Goal: Task Accomplishment & Management: Manage account settings

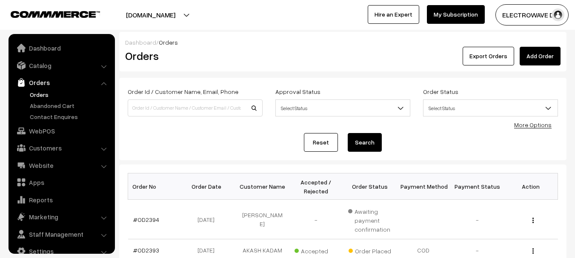
click at [41, 90] on link "Orders" at bounding box center [70, 94] width 84 height 9
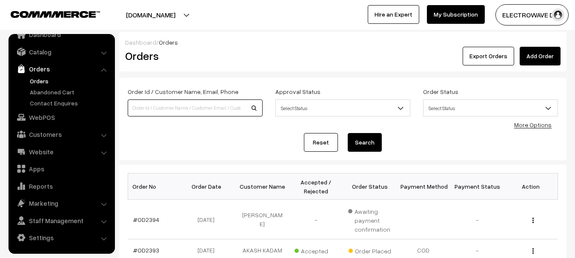
click at [171, 104] on input at bounding box center [195, 108] width 135 height 17
type input "XM18"
click at [348, 133] on button "Search" at bounding box center [365, 142] width 34 height 19
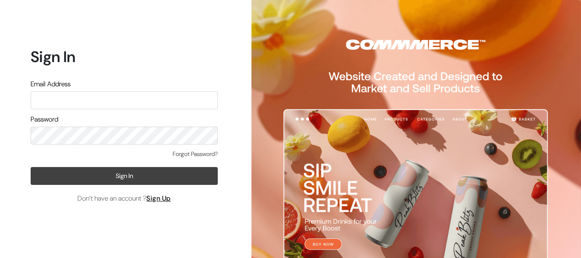
type input "[EMAIL_ADDRESS][DOMAIN_NAME]"
click at [106, 175] on button "Sign In" at bounding box center [124, 176] width 187 height 18
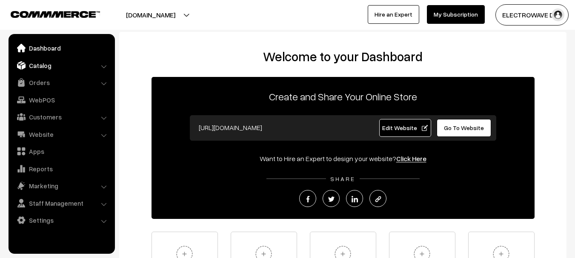
click at [48, 68] on link "Catalog" at bounding box center [61, 65] width 101 height 15
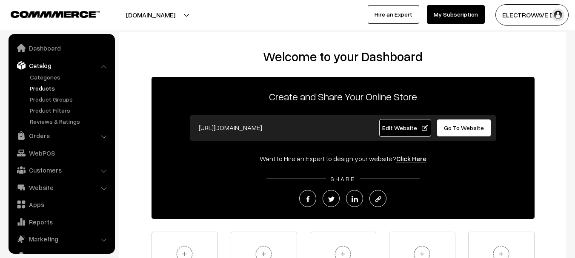
click at [44, 88] on link "Products" at bounding box center [70, 88] width 84 height 9
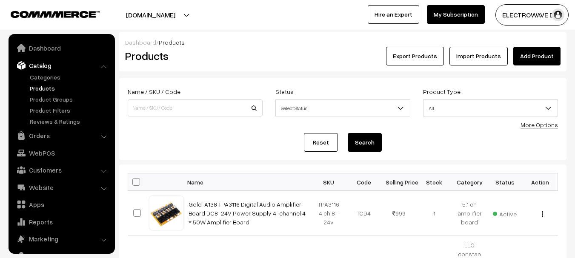
scroll to position [24, 0]
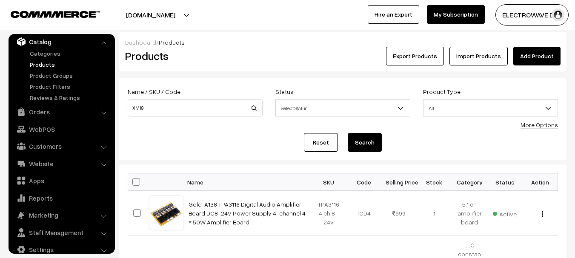
type input "XM18"
click at [348, 133] on button "Search" at bounding box center [365, 142] width 34 height 19
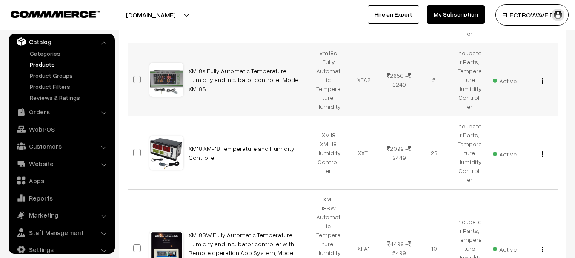
scroll to position [268, 0]
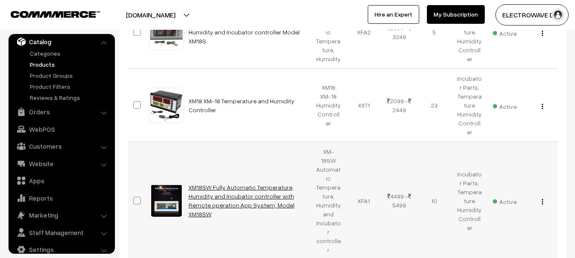
click at [239, 184] on link "XM18SW Fully Automatic Temperature, Humidity and Incubator controller with Remo…" at bounding box center [241, 201] width 106 height 34
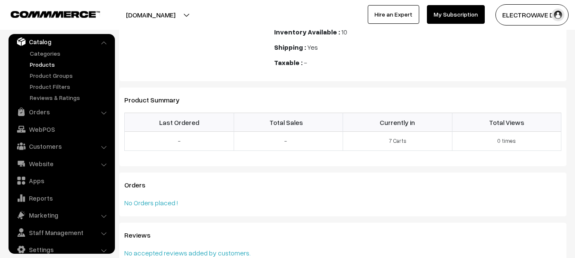
scroll to position [1148, 0]
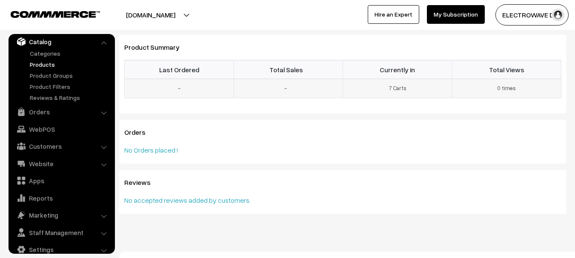
click at [395, 88] on td "7 Carts" at bounding box center [397, 88] width 109 height 19
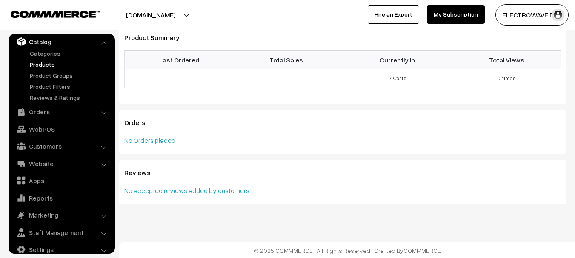
scroll to position [1166, 0]
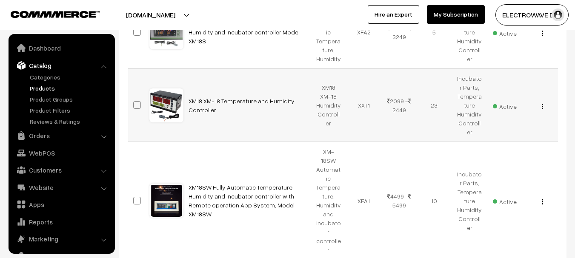
scroll to position [24, 0]
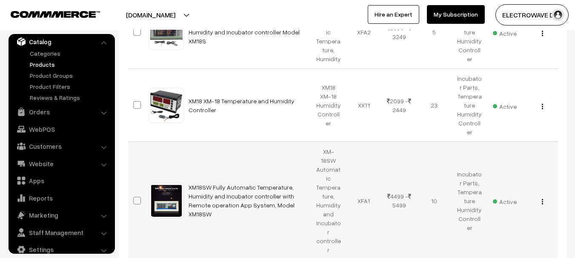
click at [541, 198] on button "button" at bounding box center [542, 201] width 2 height 7
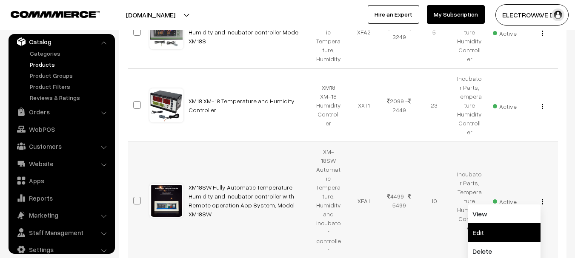
click at [488, 223] on link "Edit" at bounding box center [504, 232] width 72 height 19
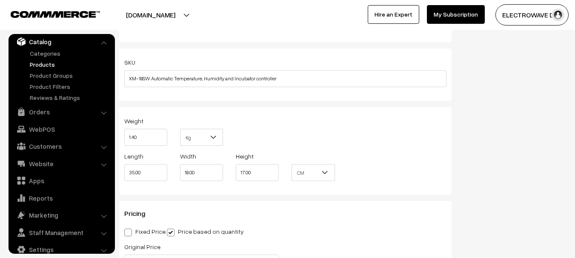
scroll to position [638, 0]
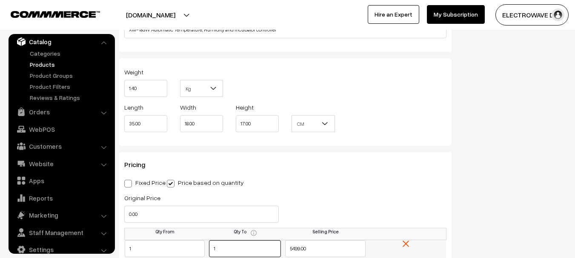
click at [266, 254] on input "1" at bounding box center [245, 248] width 72 height 17
click at [39, 113] on link "Orders" at bounding box center [61, 111] width 101 height 15
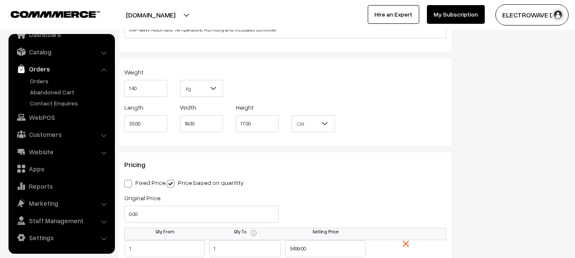
scroll to position [14, 0]
click at [41, 81] on link "Orders" at bounding box center [70, 81] width 84 height 9
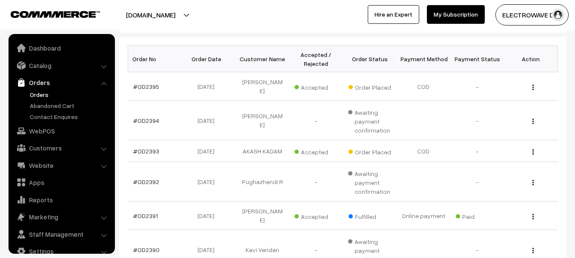
scroll to position [14, 0]
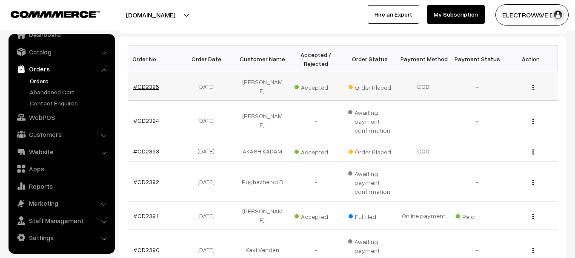
click at [146, 85] on link "#OD2395" at bounding box center [146, 86] width 26 height 7
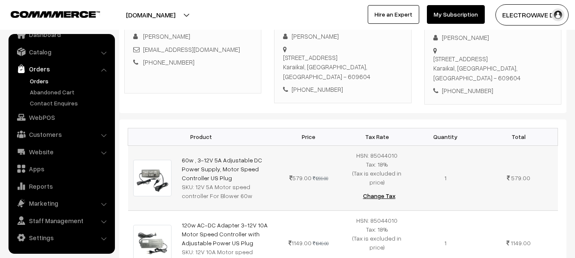
scroll to position [85, 0]
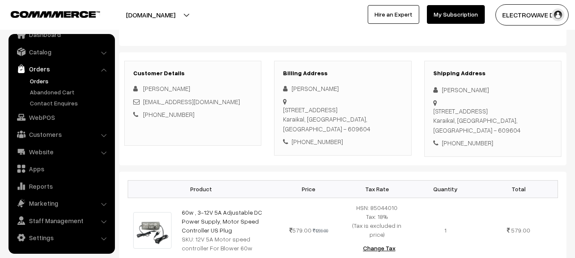
click at [45, 81] on link "Orders" at bounding box center [70, 81] width 84 height 9
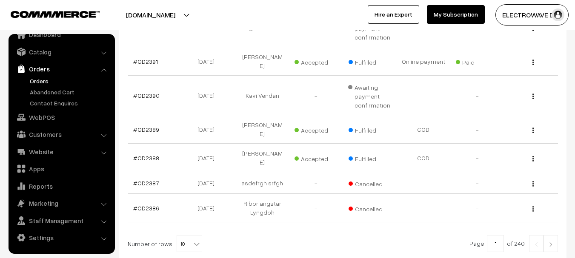
scroll to position [326, 0]
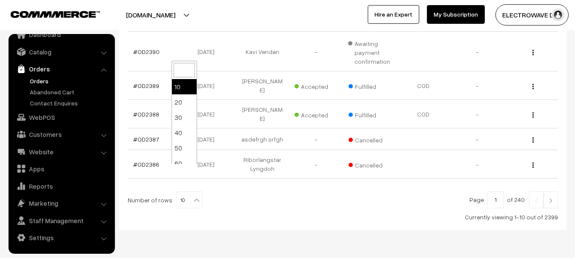
click at [180, 192] on span "10" at bounding box center [189, 200] width 25 height 17
select select "100"
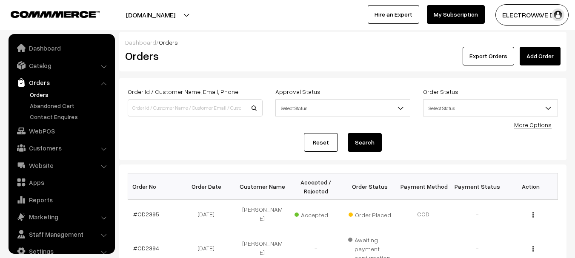
scroll to position [14, 0]
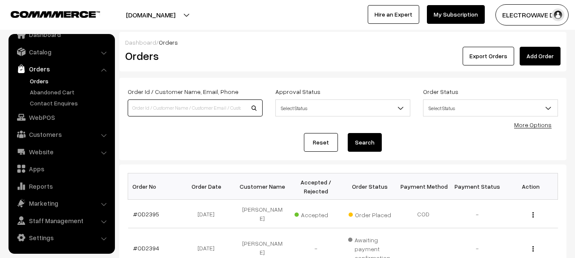
click at [162, 101] on input at bounding box center [195, 108] width 135 height 17
paste input "OD2317"
type input "OD2317"
click at [348, 133] on button "Search" at bounding box center [365, 142] width 34 height 19
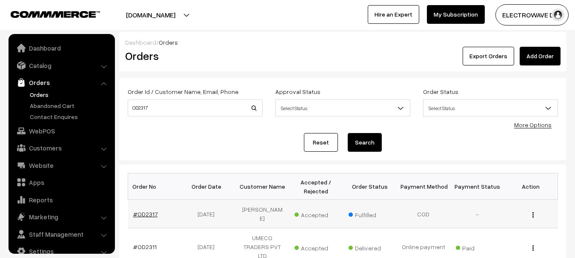
scroll to position [14, 0]
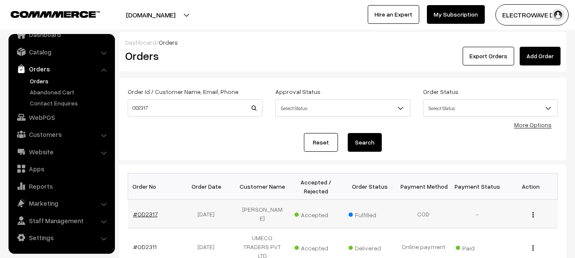
click at [147, 211] on link "#OD2317" at bounding box center [145, 214] width 25 height 7
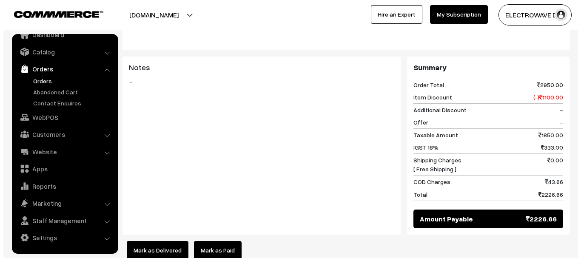
scroll to position [468, 0]
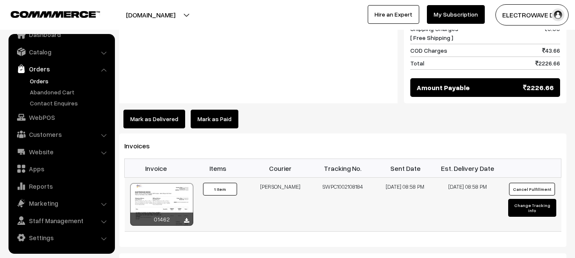
click at [361, 182] on td "SWPC1002108184" at bounding box center [342, 205] width 63 height 54
click at [360, 180] on td "SWPC1002108184" at bounding box center [342, 205] width 63 height 54
click at [337, 182] on td "SWPC1002108184" at bounding box center [342, 205] width 63 height 54
copy td "SWPC1002108184"
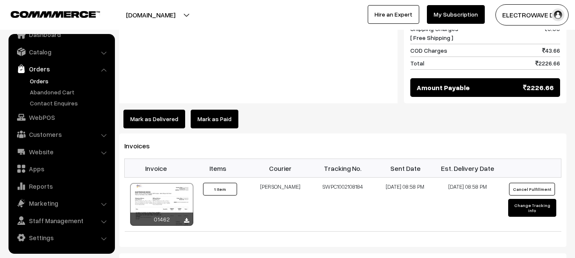
click at [144, 114] on button "Mark as Delivered" at bounding box center [154, 119] width 62 height 19
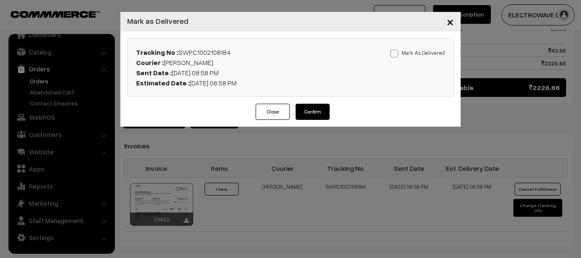
click at [404, 50] on label "Mark As Delivered" at bounding box center [417, 52] width 54 height 9
click at [396, 50] on input "Mark As Delivered" at bounding box center [393, 52] width 6 height 6
checkbox input "true"
click at [387, 56] on div "Mark As Delivered Mark As Paid" at bounding box center [397, 67] width 107 height 41
drag, startPoint x: 315, startPoint y: 112, endPoint x: 316, endPoint y: 140, distance: 28.1
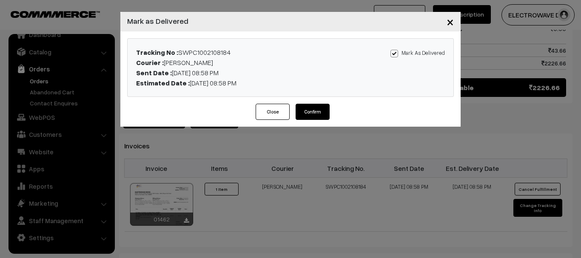
click at [315, 113] on button "Confirm" at bounding box center [313, 112] width 34 height 16
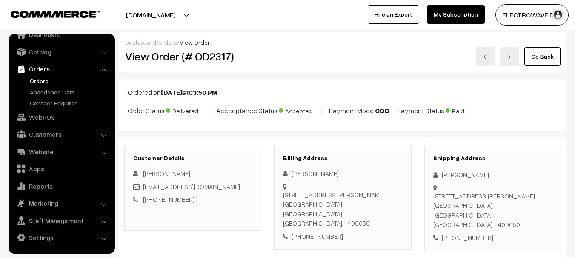
click at [31, 81] on link "Orders" at bounding box center [70, 81] width 84 height 9
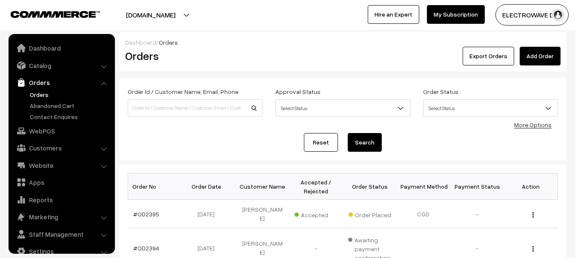
click at [217, 95] on label "Order Id / Customer Name, Email, Phone" at bounding box center [183, 91] width 111 height 9
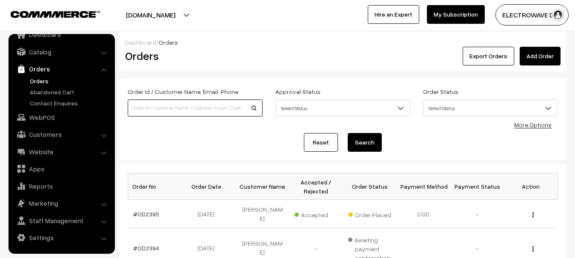
click at [216, 106] on input at bounding box center [195, 108] width 135 height 17
paste input "OD2323"
type input "OD2323"
click at [348, 133] on button "Search" at bounding box center [365, 142] width 34 height 19
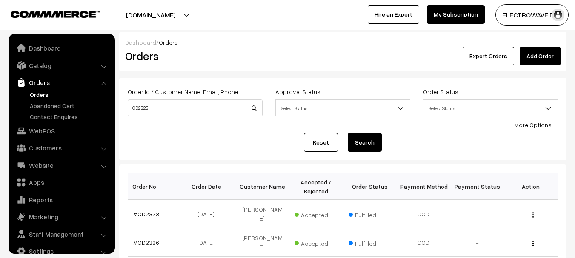
scroll to position [14, 0]
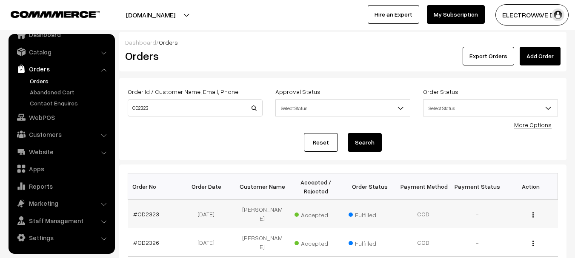
click at [138, 214] on link "#OD2323" at bounding box center [146, 214] width 26 height 7
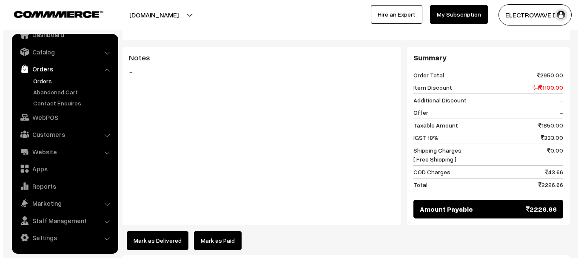
scroll to position [383, 0]
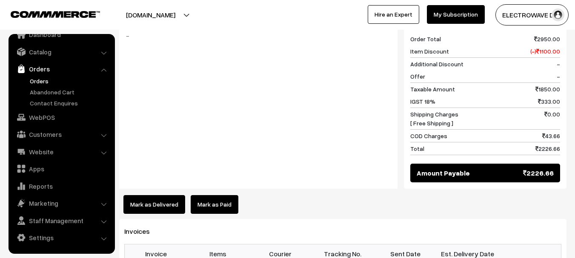
copy td "78021061414"
click at [159, 195] on button "Mark as Delivered" at bounding box center [154, 204] width 62 height 19
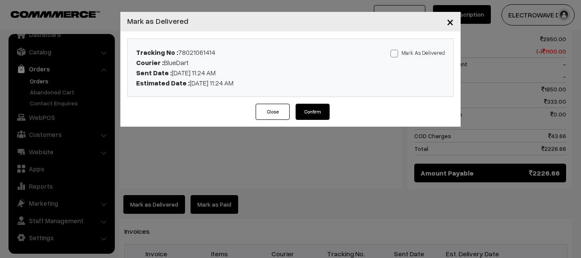
click at [398, 52] on span at bounding box center [394, 54] width 8 height 8
click at [396, 52] on input "Mark As Delivered" at bounding box center [393, 52] width 6 height 6
checkbox input "true"
click at [313, 119] on button "Confirm" at bounding box center [313, 112] width 34 height 16
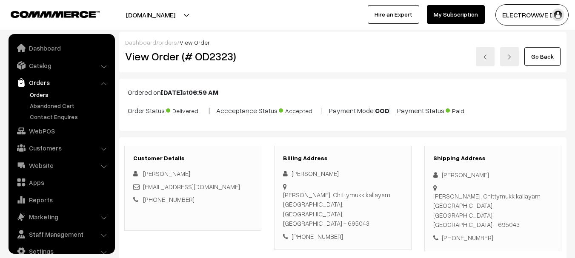
scroll to position [14, 0]
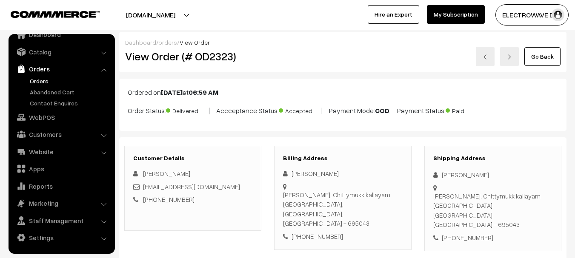
click at [38, 82] on link "Orders" at bounding box center [70, 81] width 84 height 9
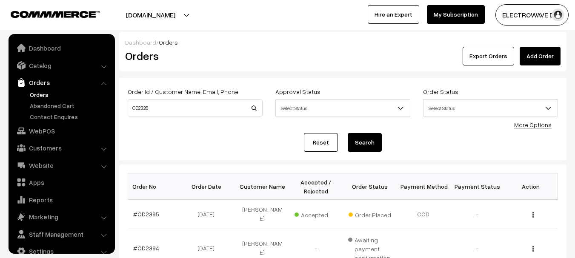
type input "OD2326"
click at [348, 133] on button "Search" at bounding box center [365, 142] width 34 height 19
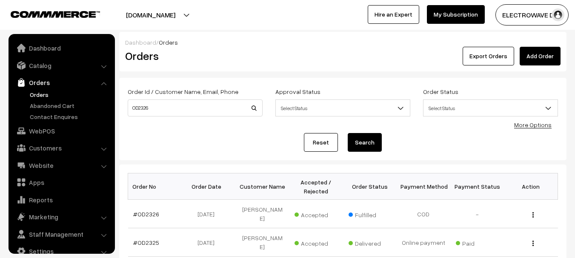
click at [146, 214] on td "#OD2326" at bounding box center [155, 214] width 54 height 28
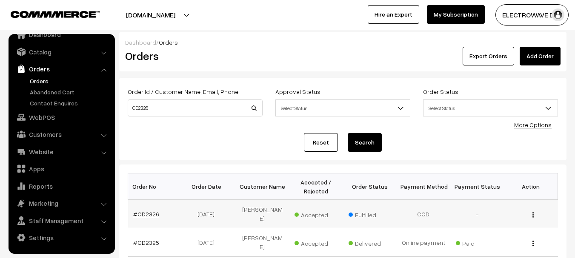
click at [148, 212] on link "#OD2326" at bounding box center [146, 214] width 26 height 7
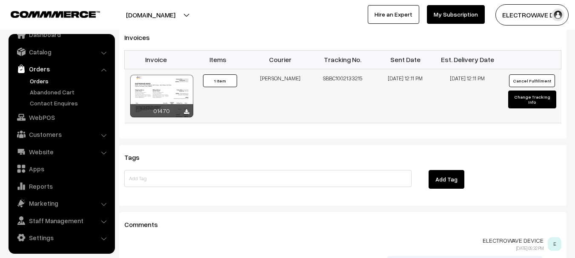
scroll to position [595, 0]
click at [342, 68] on td "SBBC1002133215" at bounding box center [342, 95] width 63 height 54
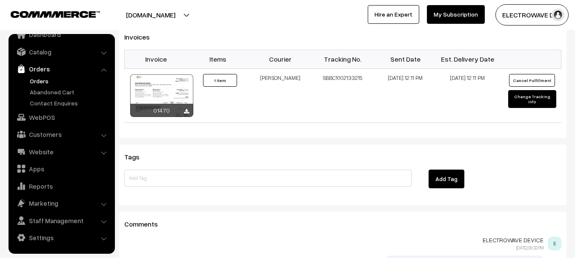
copy td "SBBC1002133215"
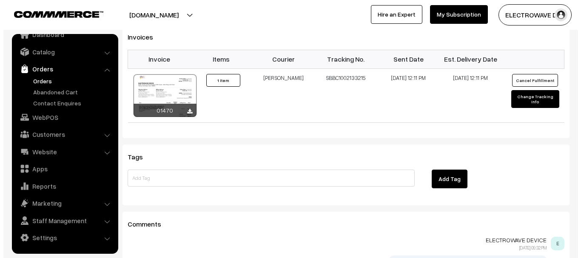
scroll to position [383, 0]
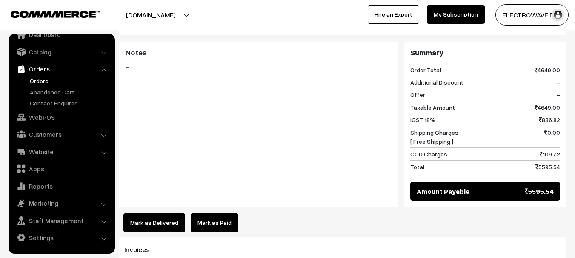
click at [158, 214] on button "Mark as Delivered" at bounding box center [154, 223] width 62 height 19
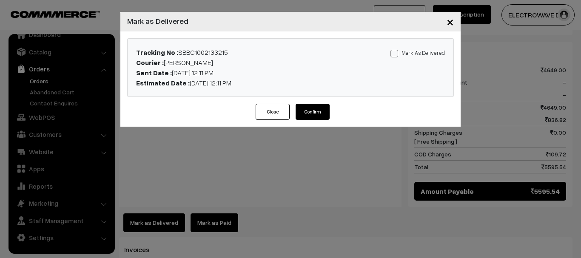
click at [401, 54] on label "Mark As Delivered" at bounding box center [417, 52] width 54 height 9
click at [396, 54] on input "Mark As Delivered" at bounding box center [393, 52] width 6 height 6
checkbox input "true"
click at [316, 115] on button "Confirm" at bounding box center [313, 112] width 34 height 16
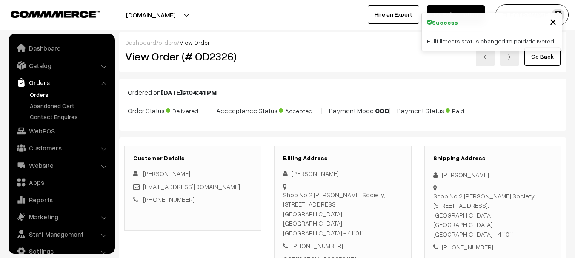
scroll to position [14, 0]
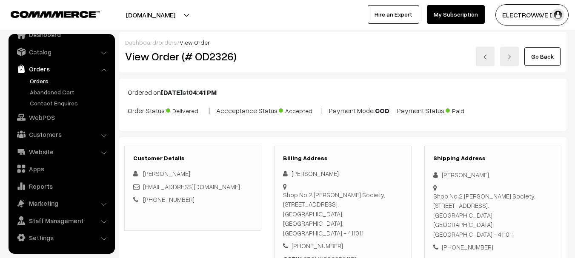
click at [35, 83] on link "Orders" at bounding box center [70, 81] width 84 height 9
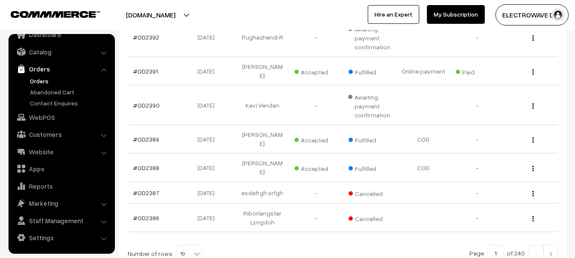
scroll to position [326, 0]
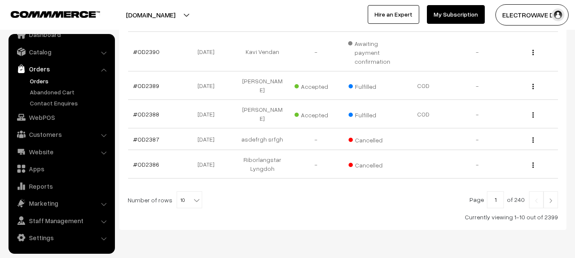
click at [193, 192] on span at bounding box center [197, 197] width 9 height 11
select select "90"
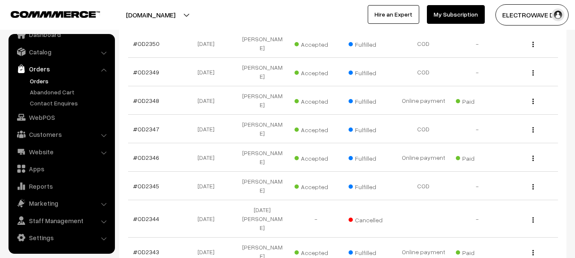
scroll to position [1489, 0]
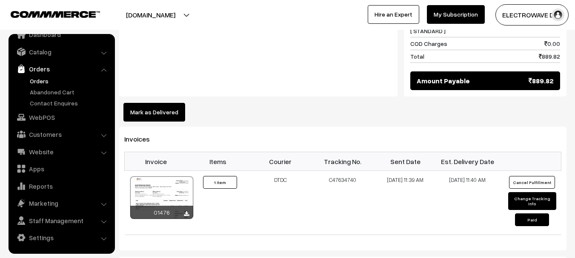
scroll to position [553, 0]
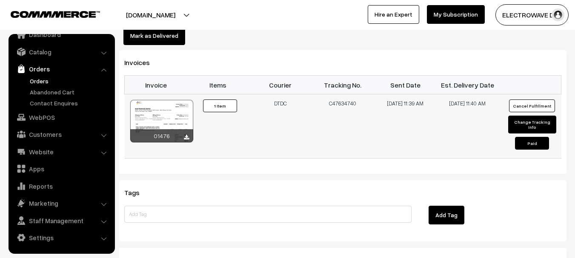
click at [339, 94] on td "C47634740" at bounding box center [342, 126] width 63 height 64
copy td "C47634740"
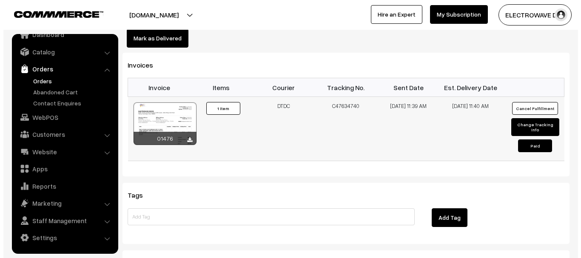
scroll to position [425, 0]
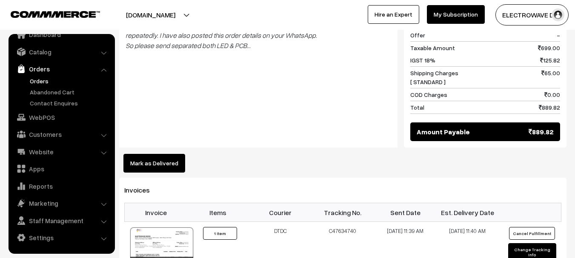
drag, startPoint x: 145, startPoint y: 142, endPoint x: 149, endPoint y: 141, distance: 4.8
click at [145, 154] on button "Mark as Delivered" at bounding box center [154, 163] width 62 height 19
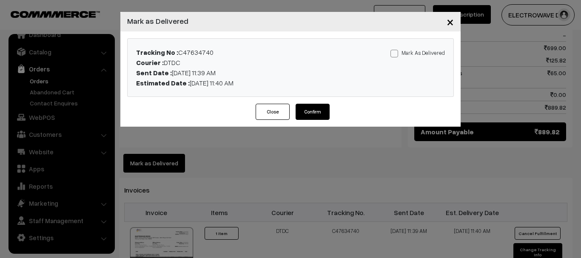
click at [398, 52] on span at bounding box center [394, 54] width 8 height 8
click at [396, 52] on input "Mark As Delivered" at bounding box center [393, 52] width 6 height 6
checkbox input "true"
drag, startPoint x: 322, startPoint y: 109, endPoint x: 308, endPoint y: 174, distance: 65.6
click at [321, 111] on button "Confirm" at bounding box center [313, 112] width 34 height 16
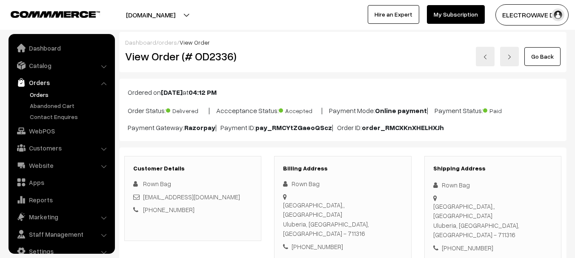
scroll to position [14, 0]
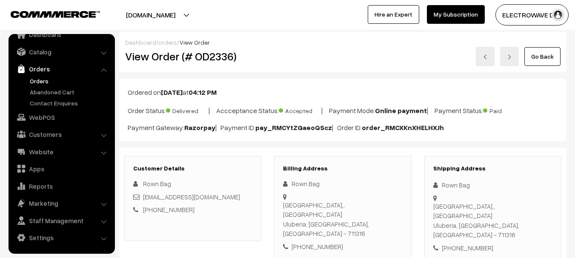
click at [223, 50] on h2 "View Order (# OD2336)" at bounding box center [193, 56] width 137 height 13
copy h2 "OD2336"
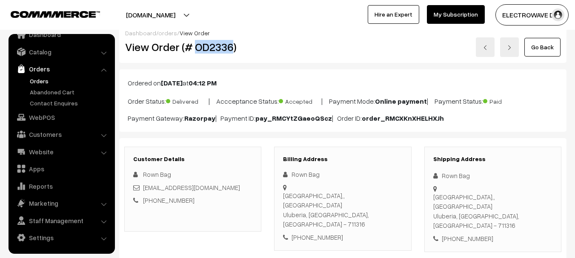
scroll to position [0, 0]
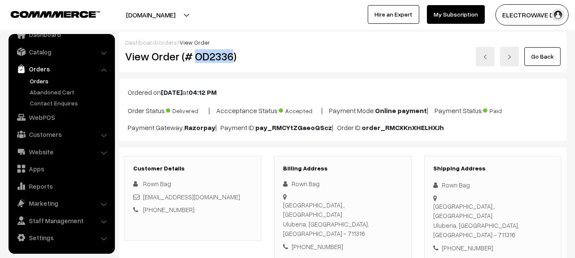
click at [479, 53] on link at bounding box center [485, 57] width 19 height 20
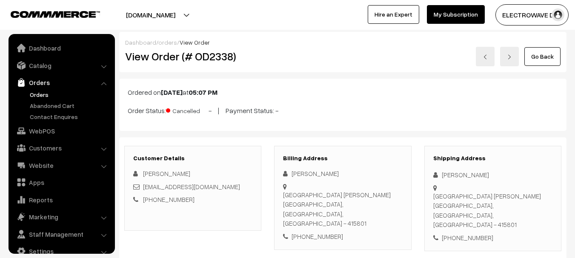
scroll to position [14, 0]
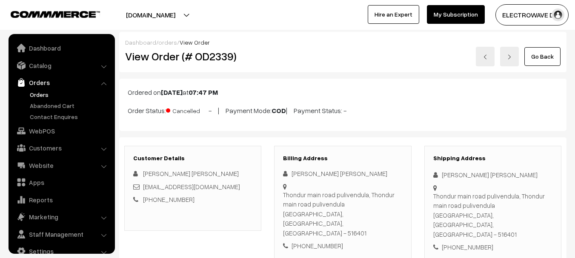
scroll to position [14, 0]
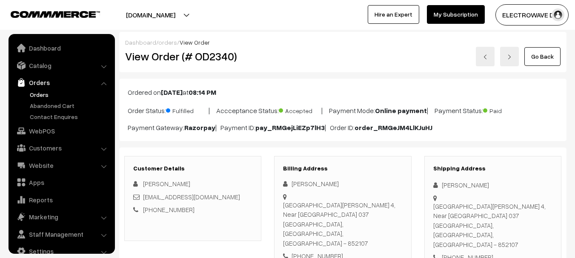
scroll to position [14, 0]
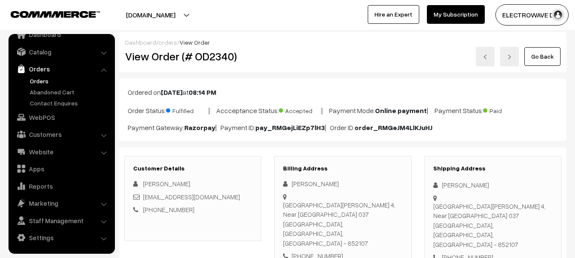
click at [218, 64] on div "View Order (# OD2340)" at bounding box center [193, 57] width 149 height 20
copy h2 "OD2340"
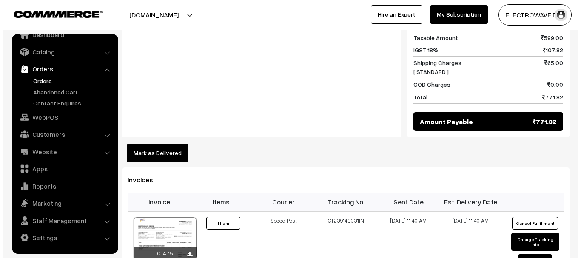
scroll to position [425, 0]
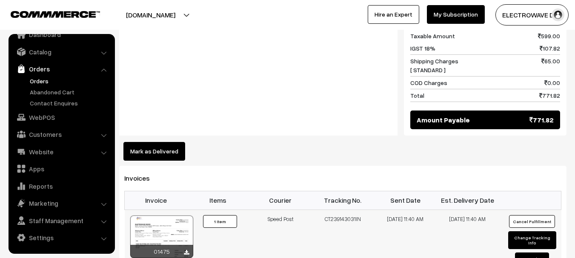
click at [341, 210] on td "CT239143031IN" at bounding box center [342, 242] width 63 height 64
click at [342, 210] on td "CT239143031IN" at bounding box center [342, 242] width 63 height 64
copy td "CT239143031IN"
click at [159, 142] on button "Mark as Delivered" at bounding box center [154, 151] width 62 height 19
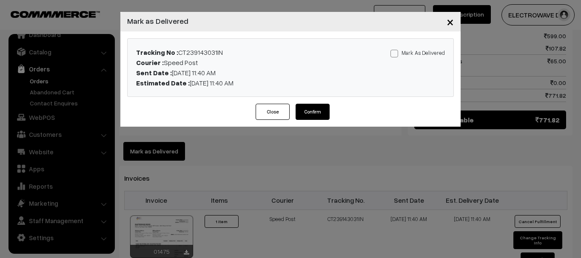
click at [402, 56] on label "Mark As Delivered" at bounding box center [417, 52] width 54 height 9
click at [396, 55] on input "Mark As Delivered" at bounding box center [393, 52] width 6 height 6
checkbox input "true"
click at [318, 113] on button "Confirm" at bounding box center [313, 112] width 34 height 16
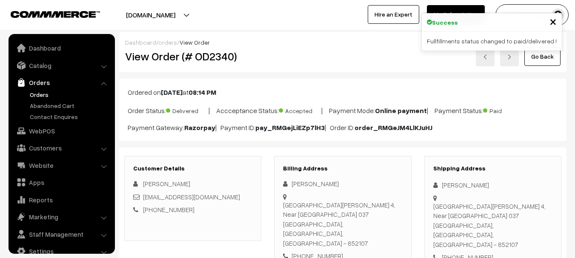
scroll to position [14, 0]
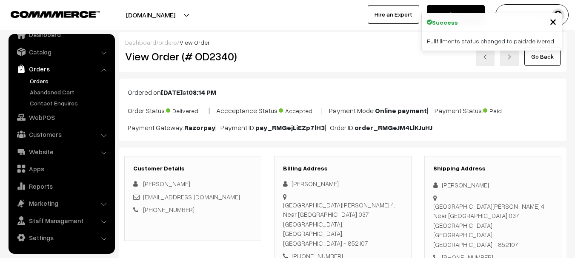
click at [487, 58] on img at bounding box center [484, 56] width 5 height 5
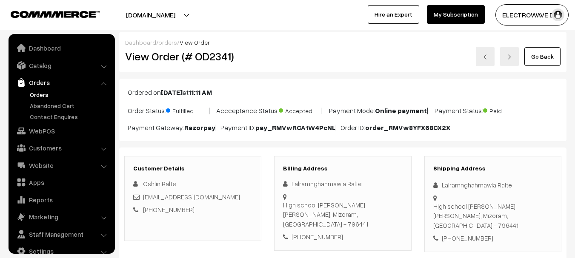
click at [216, 57] on h2 "View Order (# OD2341)" at bounding box center [193, 56] width 137 height 13
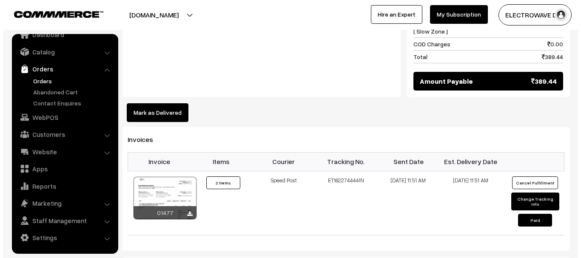
scroll to position [468, 0]
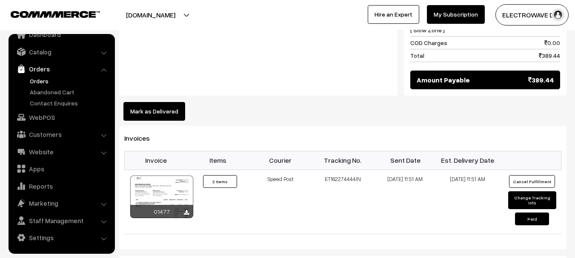
click at [156, 102] on button "Mark as Delivered" at bounding box center [154, 111] width 62 height 19
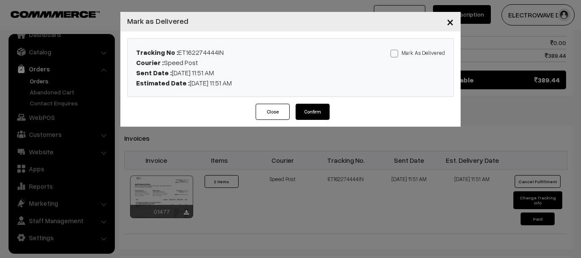
click at [397, 51] on span at bounding box center [394, 54] width 8 height 8
click at [396, 51] on input "Mark As Delivered" at bounding box center [393, 52] width 6 height 6
checkbox input "true"
click at [315, 104] on button "Confirm" at bounding box center [313, 112] width 34 height 16
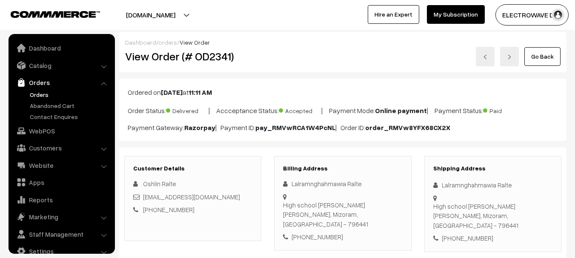
scroll to position [14, 0]
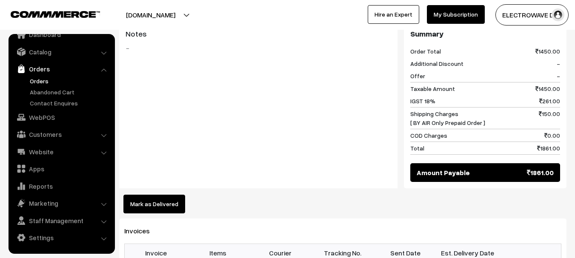
scroll to position [510, 0]
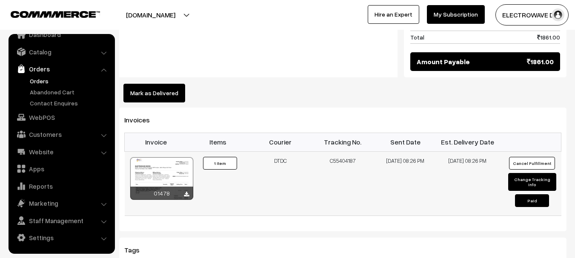
click at [339, 151] on td "C55404187" at bounding box center [342, 183] width 63 height 64
copy td "C55404187"
click at [170, 84] on button "Mark as Delivered" at bounding box center [154, 93] width 62 height 19
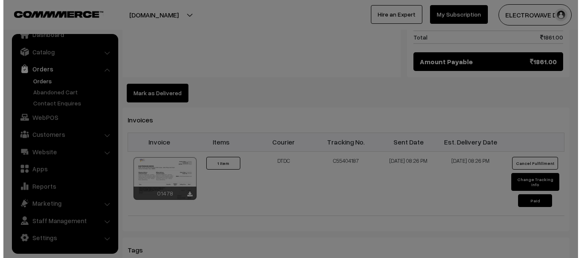
scroll to position [501, 0]
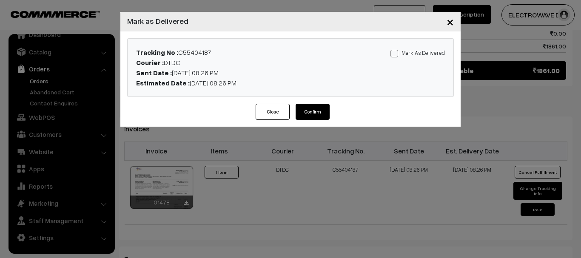
click at [400, 58] on div "Mark As Delivered Mark As Paid" at bounding box center [397, 67] width 107 height 41
drag, startPoint x: 395, startPoint y: 54, endPoint x: 364, endPoint y: 74, distance: 37.1
click at [393, 56] on span at bounding box center [394, 54] width 8 height 8
click at [393, 55] on input "Mark As Delivered" at bounding box center [393, 52] width 6 height 6
checkbox input "true"
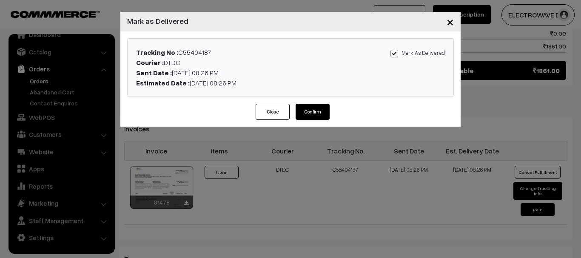
click at [316, 110] on button "Confirm" at bounding box center [313, 112] width 34 height 16
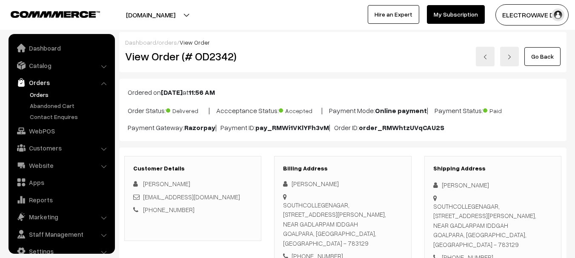
scroll to position [14, 0]
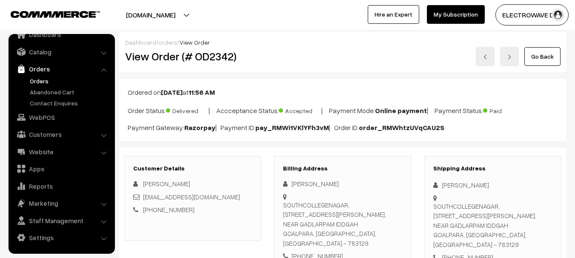
click at [487, 59] on img at bounding box center [484, 56] width 5 height 5
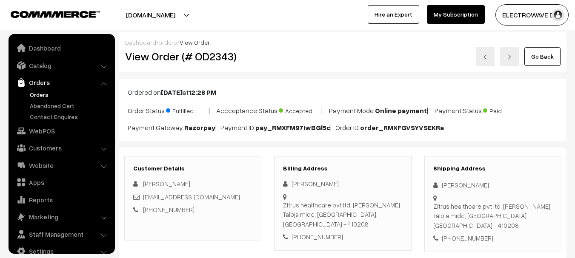
scroll to position [14, 0]
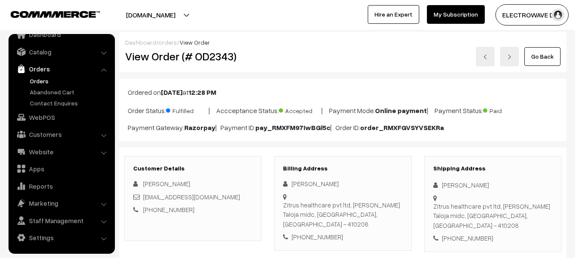
click at [222, 50] on h2 "View Order (# OD2343)" at bounding box center [193, 56] width 137 height 13
copy h2 "OD2343"
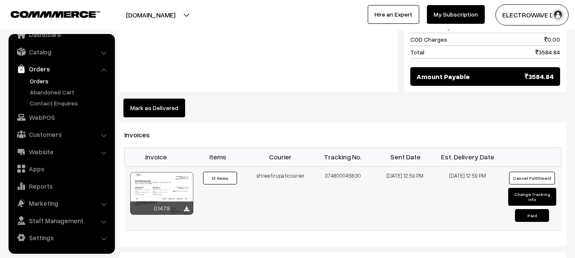
scroll to position [468, 0]
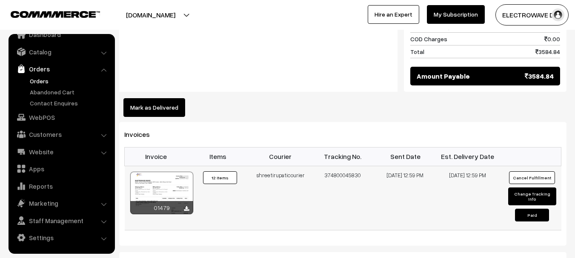
click at [340, 166] on td "374800045830" at bounding box center [342, 198] width 63 height 64
copy td "374800045830"
click at [171, 98] on button "Mark as Delivered" at bounding box center [154, 107] width 62 height 19
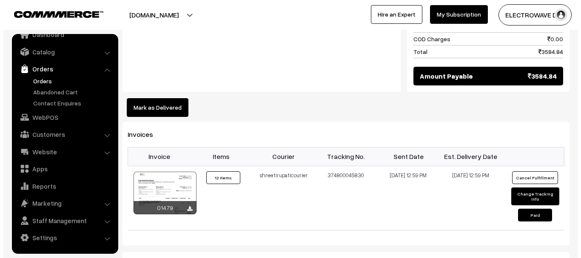
scroll to position [469, 0]
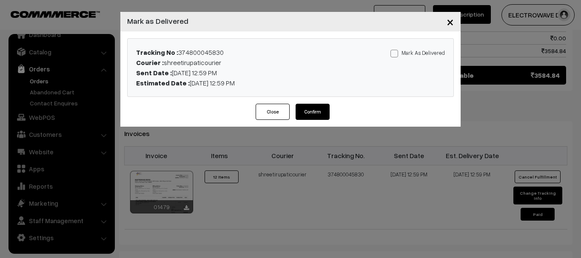
click at [396, 56] on span at bounding box center [394, 54] width 8 height 8
click at [396, 55] on input "Mark As Delivered" at bounding box center [393, 52] width 6 height 6
checkbox input "true"
drag, startPoint x: 323, startPoint y: 106, endPoint x: 318, endPoint y: 119, distance: 13.3
click at [322, 108] on button "Confirm" at bounding box center [313, 112] width 34 height 16
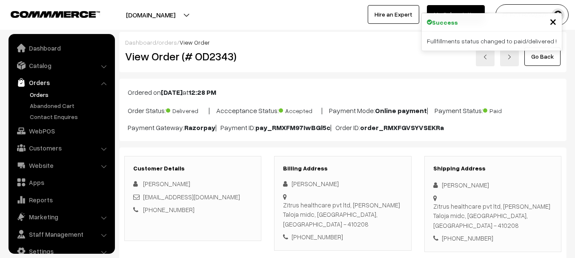
scroll to position [14, 0]
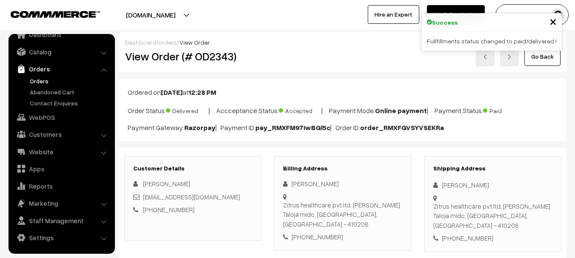
click at [476, 59] on link at bounding box center [485, 57] width 19 height 20
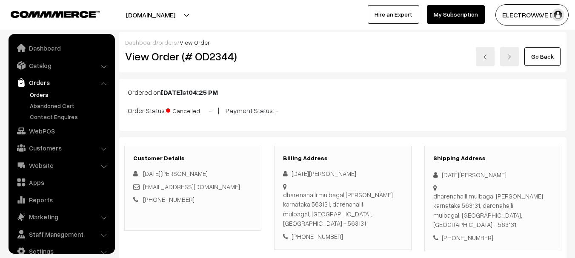
scroll to position [14, 0]
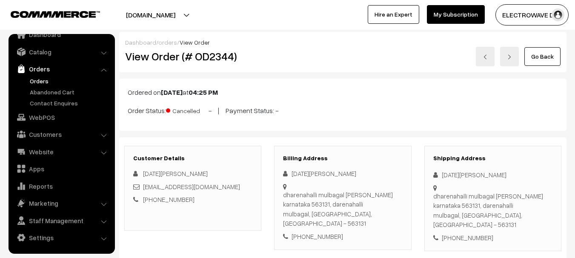
click at [484, 60] on link at bounding box center [485, 57] width 19 height 20
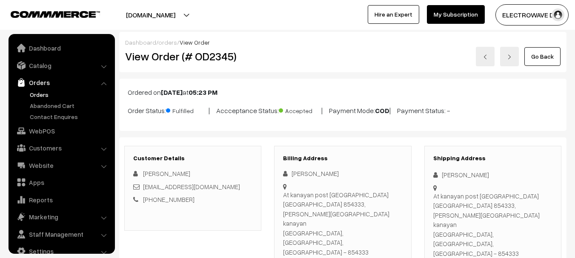
scroll to position [14, 0]
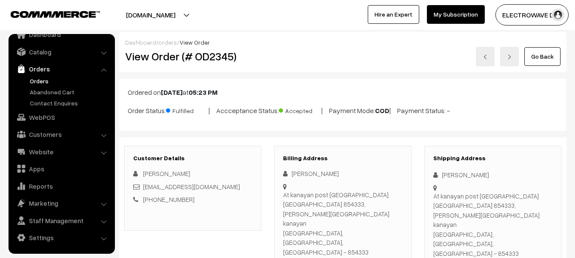
click at [225, 61] on h2 "View Order (# OD2345)" at bounding box center [193, 56] width 137 height 13
copy div "View Order (# OD2345)"
click at [203, 58] on h2 "View Order (# OD2345)" at bounding box center [193, 56] width 137 height 13
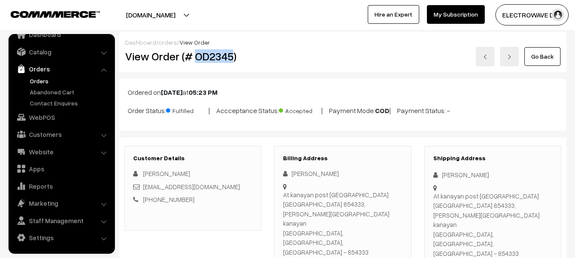
click at [203, 58] on h2 "View Order (# OD2345)" at bounding box center [193, 56] width 137 height 13
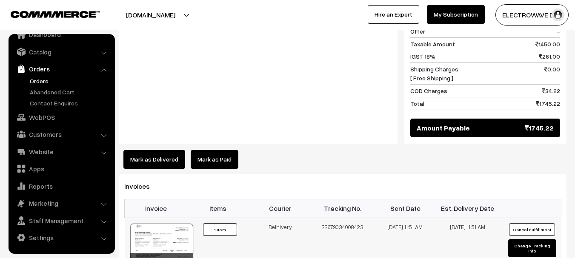
scroll to position [468, 0]
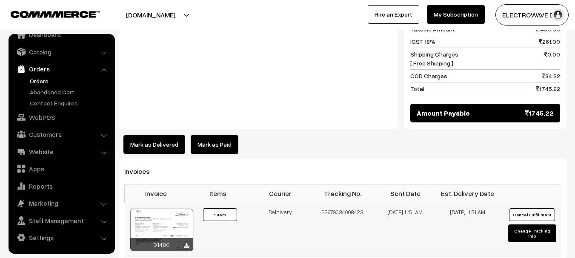
click at [341, 203] on td "22679034008423" at bounding box center [342, 230] width 63 height 54
copy td "22679034008423"
click at [149, 135] on button "Mark as Delivered" at bounding box center [154, 144] width 62 height 19
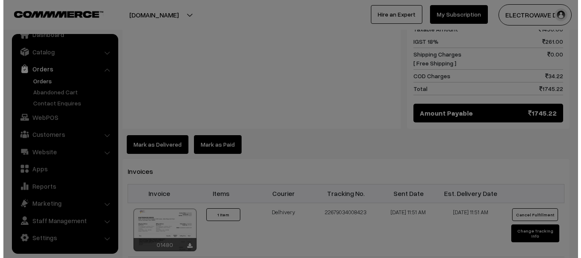
scroll to position [459, 0]
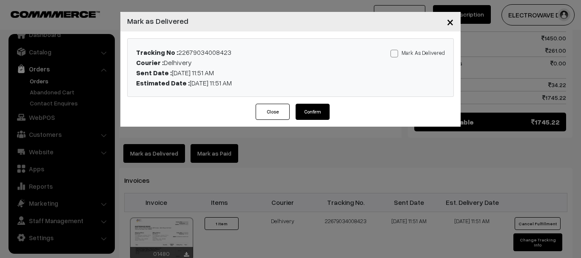
click at [406, 50] on label "Mark As Delivered" at bounding box center [417, 52] width 54 height 9
click at [396, 50] on input "Mark As Delivered" at bounding box center [393, 52] width 6 height 6
checkbox input "true"
click at [385, 58] on div "Mark As Delivered Mark As Paid" at bounding box center [397, 67] width 107 height 41
click at [317, 113] on button "Confirm" at bounding box center [313, 112] width 34 height 16
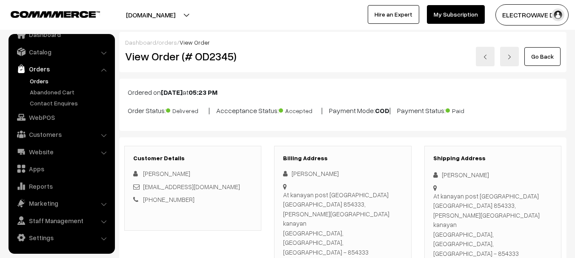
click at [490, 54] on link at bounding box center [485, 57] width 19 height 20
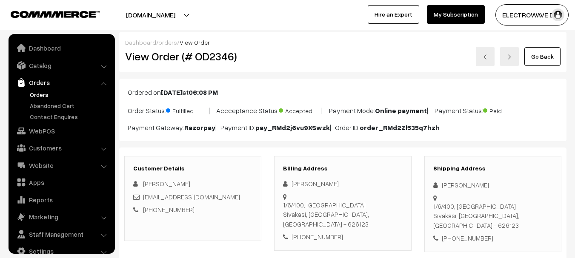
click at [205, 50] on h2 "View Order (# OD2346)" at bounding box center [193, 56] width 137 height 13
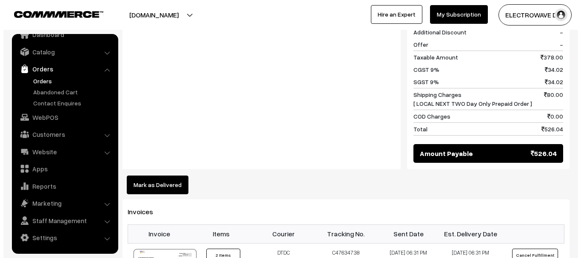
scroll to position [468, 0]
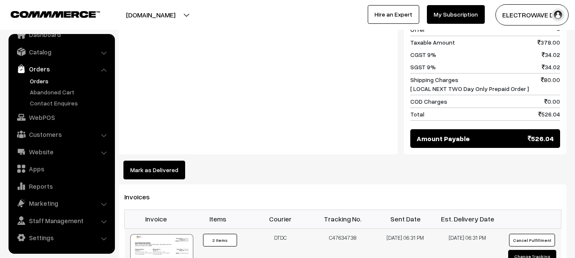
click at [335, 228] on td "C47634738" at bounding box center [342, 260] width 63 height 64
copy td "C47634738"
click at [161, 161] on button "Mark as Delivered" at bounding box center [154, 170] width 62 height 19
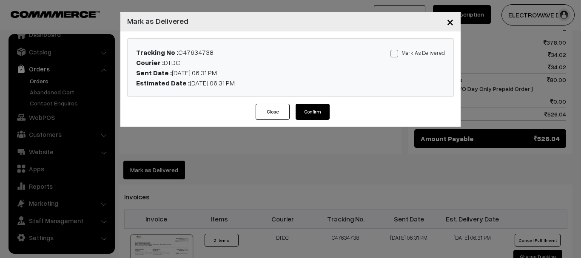
click at [401, 51] on label "Mark As Delivered" at bounding box center [417, 52] width 54 height 9
click at [396, 51] on input "Mark As Delivered" at bounding box center [393, 52] width 6 height 6
checkbox input "true"
drag, startPoint x: 338, startPoint y: 107, endPoint x: 317, endPoint y: 115, distance: 22.2
click at [337, 108] on div "Close Confirm" at bounding box center [290, 115] width 340 height 23
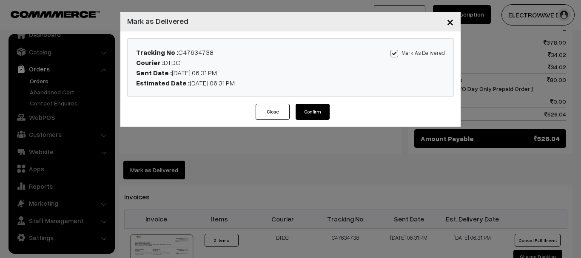
click at [317, 115] on button "Confirm" at bounding box center [313, 112] width 34 height 16
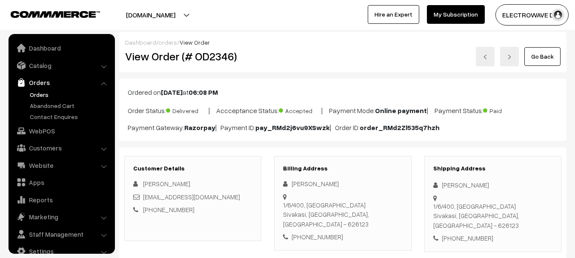
scroll to position [14, 0]
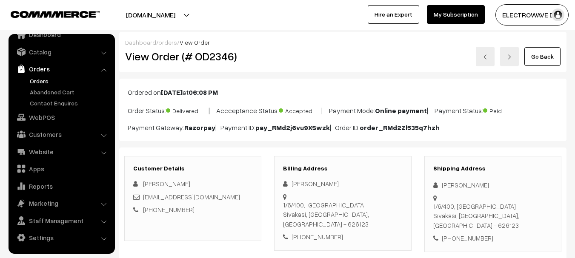
click at [491, 56] on link at bounding box center [485, 57] width 19 height 20
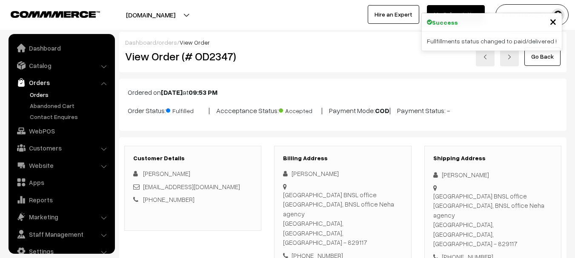
click at [214, 60] on h2 "View Order (# OD2347)" at bounding box center [193, 56] width 137 height 13
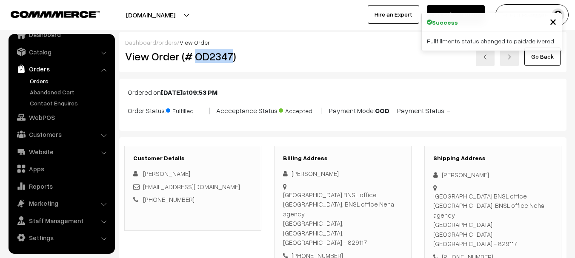
click at [214, 60] on h2 "View Order (# OD2347)" at bounding box center [193, 56] width 137 height 13
copy h2 "OD2347"
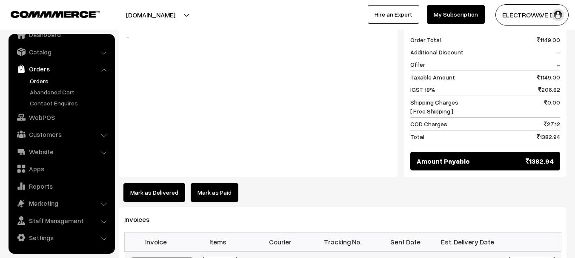
scroll to position [425, 0]
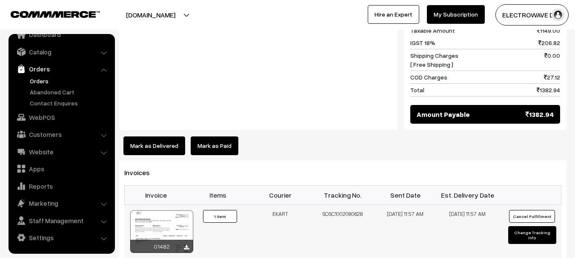
click at [337, 205] on td "SOSC1002080628" at bounding box center [342, 232] width 63 height 54
copy td "SOSC1002080628"
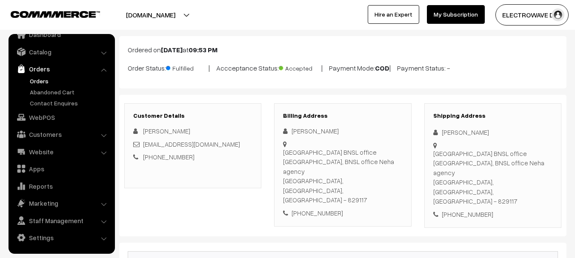
scroll to position [0, 0]
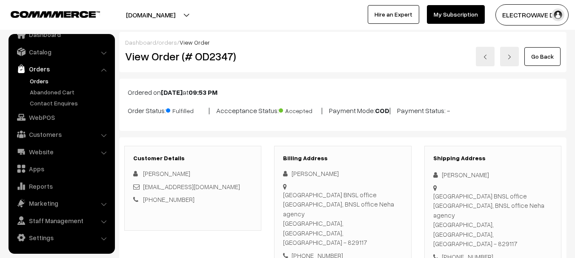
click at [225, 56] on h2 "View Order (# OD2347)" at bounding box center [193, 56] width 137 height 13
copy h2 "OD2347"
click at [485, 62] on link at bounding box center [485, 57] width 19 height 20
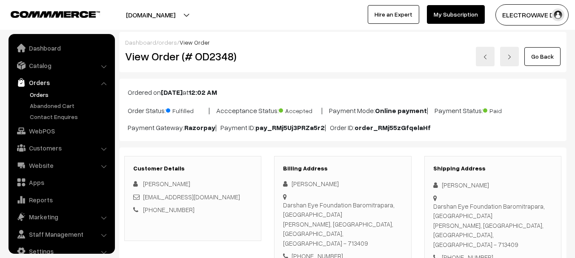
scroll to position [14, 0]
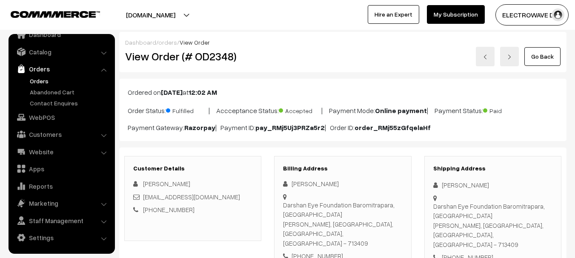
click at [215, 56] on h2 "View Order (# OD2348)" at bounding box center [193, 56] width 137 height 13
copy h2 "OD2348"
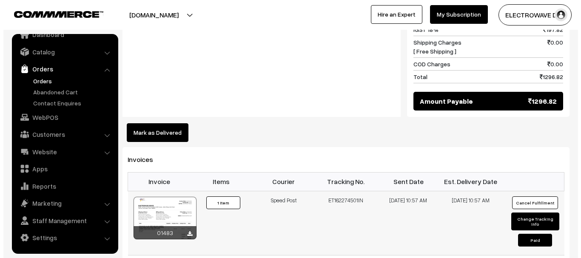
scroll to position [510, 0]
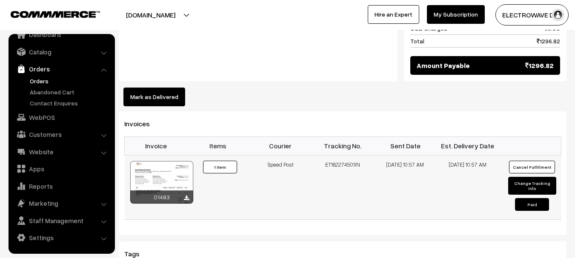
click at [343, 155] on td "ET162274501IN" at bounding box center [342, 187] width 63 height 64
click at [344, 155] on td "ET162274501IN" at bounding box center [342, 187] width 63 height 64
copy td "ET162274501IN"
click at [164, 88] on button "Mark as Delivered" at bounding box center [154, 97] width 62 height 19
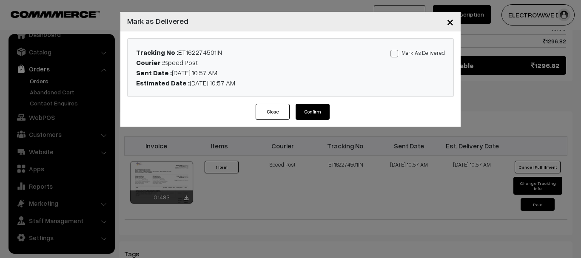
drag, startPoint x: 398, startPoint y: 48, endPoint x: 355, endPoint y: 86, distance: 56.9
click at [398, 49] on label "Mark As Delivered" at bounding box center [417, 52] width 54 height 9
click at [396, 49] on input "Mark As Delivered" at bounding box center [393, 52] width 6 height 6
checkbox input "true"
click at [309, 117] on button "Confirm" at bounding box center [313, 112] width 34 height 16
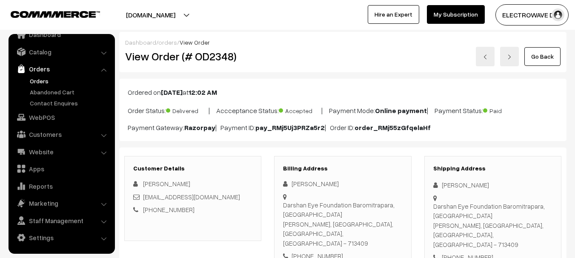
click at [484, 57] on img at bounding box center [484, 56] width 5 height 5
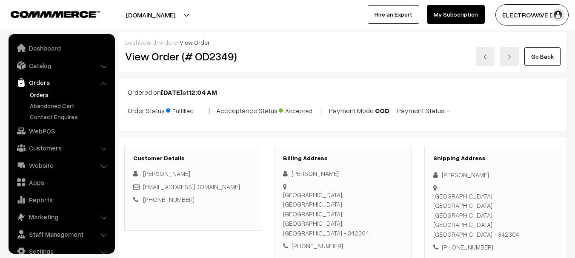
scroll to position [14, 0]
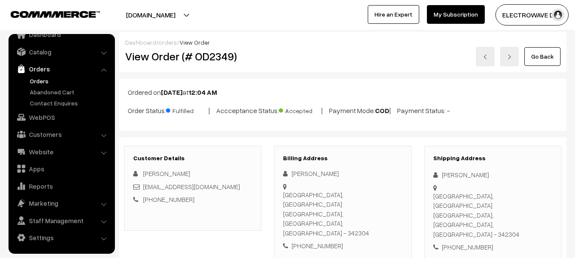
click at [199, 54] on h2 "View Order (# OD2349)" at bounding box center [193, 56] width 137 height 13
copy h2 "OD2349"
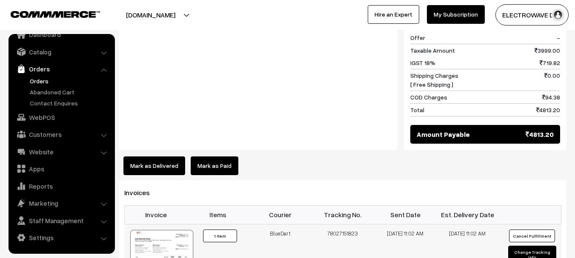
scroll to position [468, 0]
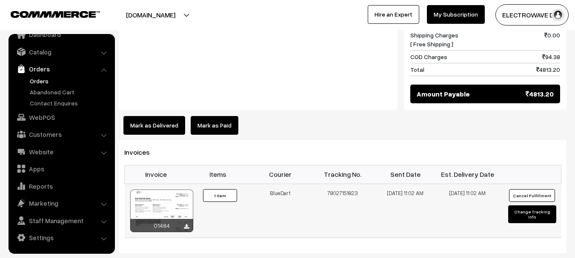
click at [336, 184] on td "78027151823" at bounding box center [342, 211] width 63 height 54
copy td "78027151823"
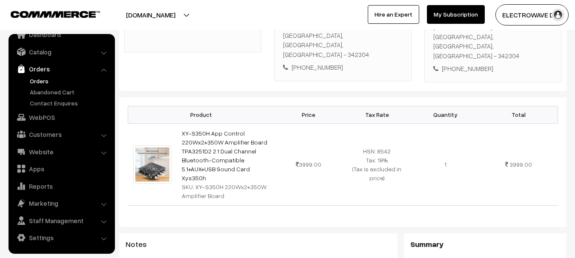
scroll to position [0, 0]
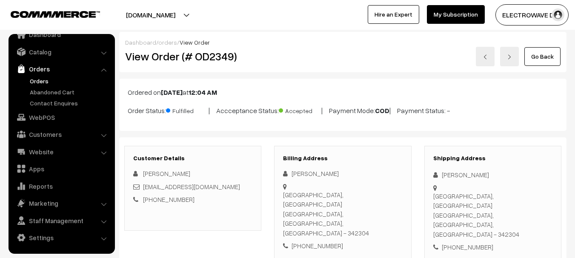
click at [208, 63] on h2 "View Order (# OD2349)" at bounding box center [193, 56] width 137 height 13
copy h2 "OD2349"
click at [487, 56] on img at bounding box center [484, 56] width 5 height 5
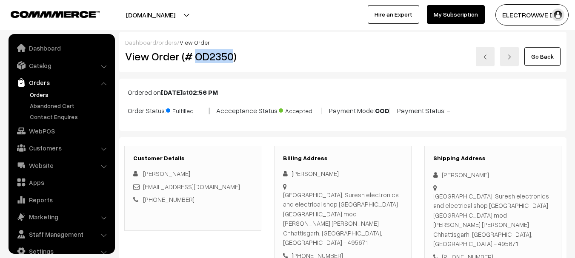
scroll to position [14, 0]
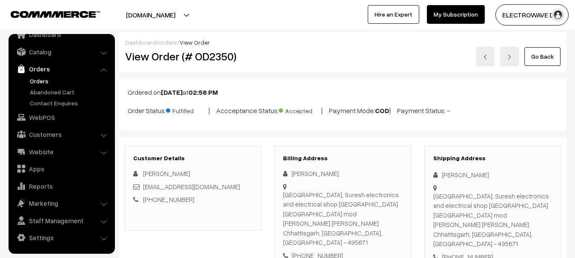
drag, startPoint x: 368, startPoint y: 140, endPoint x: 358, endPoint y: 152, distance: 15.1
drag, startPoint x: 358, startPoint y: 152, endPoint x: 322, endPoint y: 165, distance: 37.9
click at [320, 165] on div "Billing Address [PERSON_NAME] [GEOGRAPHIC_DATA], Suresh electronics and electri…" at bounding box center [342, 208] width 137 height 124
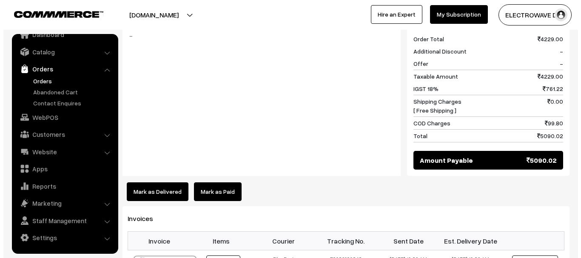
scroll to position [468, 0]
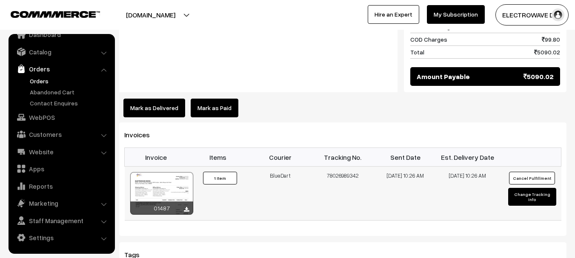
click at [336, 169] on td "78026989342" at bounding box center [342, 194] width 63 height 54
copy td "78026989342"
click at [336, 169] on td "78026989342" at bounding box center [342, 194] width 63 height 54
click at [136, 99] on button "Mark as Delivered" at bounding box center [154, 108] width 62 height 19
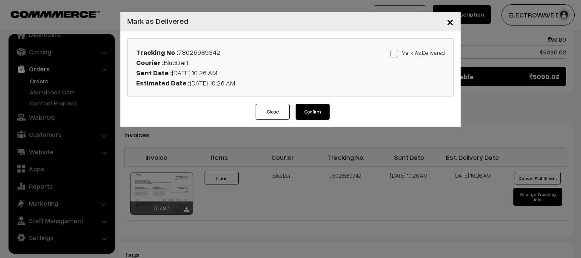
click at [402, 52] on label "Mark As Delivered" at bounding box center [417, 52] width 54 height 9
click at [396, 52] on input "Mark As Delivered" at bounding box center [393, 52] width 6 height 6
checkbox input "true"
click at [308, 101] on div "Tracking No : 78026989342 Courier : BlueDart Sent Date : [DATE] 10:26 AM Estima…" at bounding box center [290, 67] width 340 height 72
drag, startPoint x: 308, startPoint y: 108, endPoint x: 310, endPoint y: 139, distance: 30.7
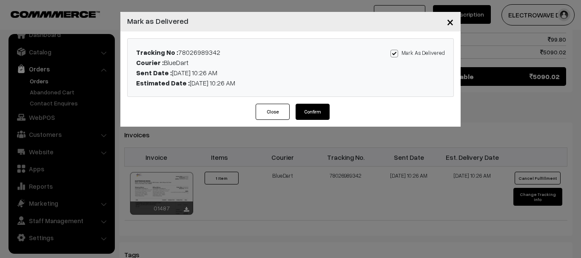
click at [309, 111] on button "Confirm" at bounding box center [313, 112] width 34 height 16
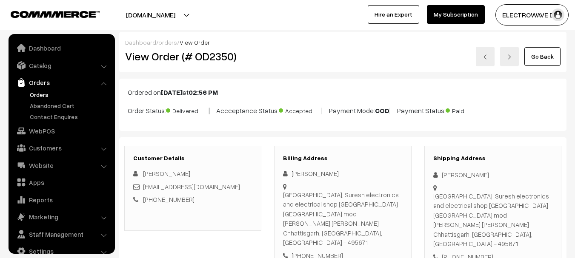
scroll to position [14, 0]
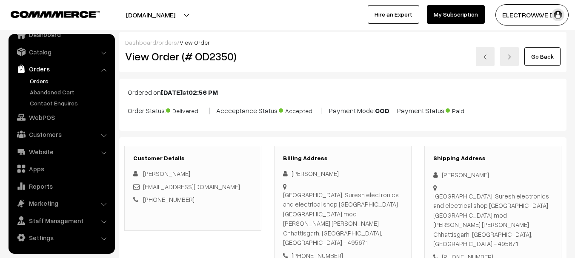
click at [486, 58] on img at bounding box center [484, 56] width 5 height 5
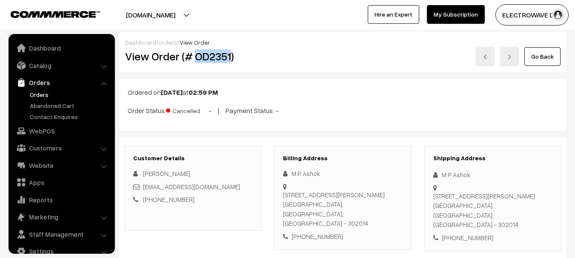
scroll to position [14, 0]
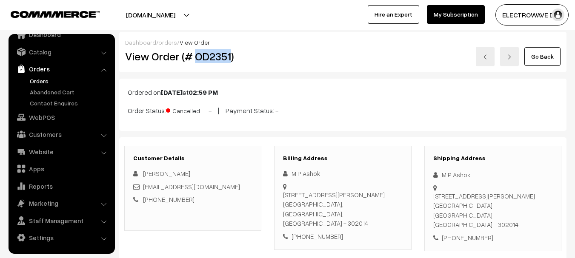
click at [490, 57] on link at bounding box center [485, 57] width 19 height 20
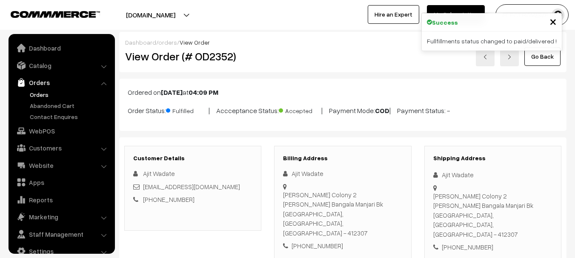
scroll to position [14, 0]
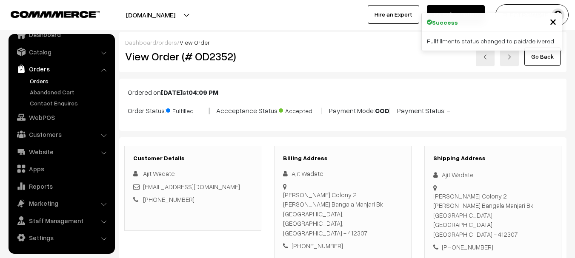
click at [216, 55] on h2 "View Order (# OD2352)" at bounding box center [193, 56] width 137 height 13
copy h2 "OD2352"
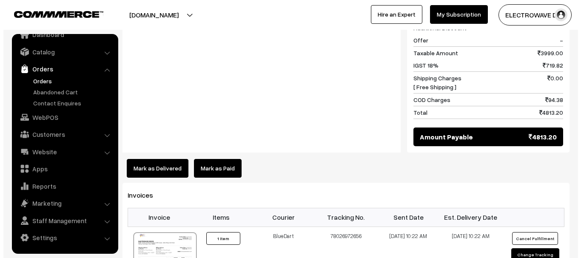
scroll to position [425, 0]
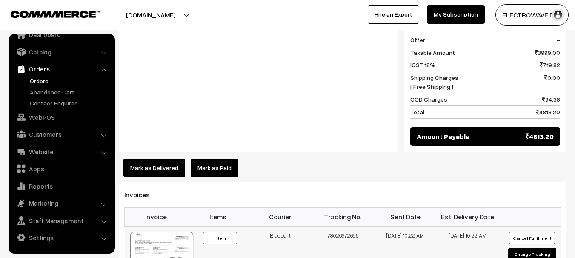
click at [350, 226] on td "78026972656" at bounding box center [342, 253] width 63 height 54
copy td "78026972656"
click at [162, 159] on button "Mark as Delivered" at bounding box center [154, 168] width 62 height 19
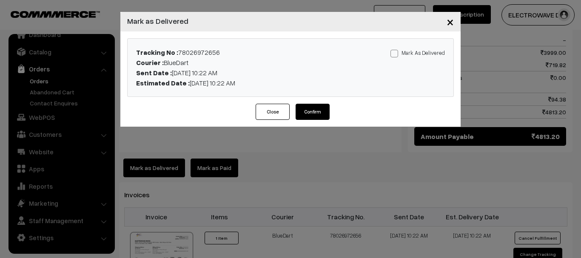
click at [398, 55] on span at bounding box center [394, 54] width 8 height 8
click at [396, 55] on input "Mark As Delivered" at bounding box center [393, 52] width 6 height 6
checkbox input "true"
drag, startPoint x: 313, startPoint y: 113, endPoint x: 313, endPoint y: 122, distance: 9.8
click at [313, 117] on button "Confirm" at bounding box center [313, 112] width 34 height 16
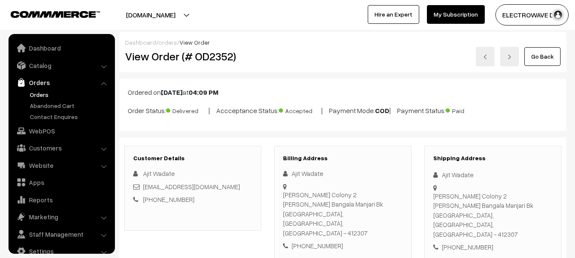
scroll to position [14, 0]
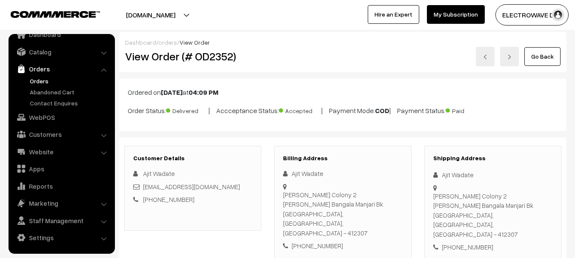
click at [480, 52] on link at bounding box center [485, 57] width 19 height 20
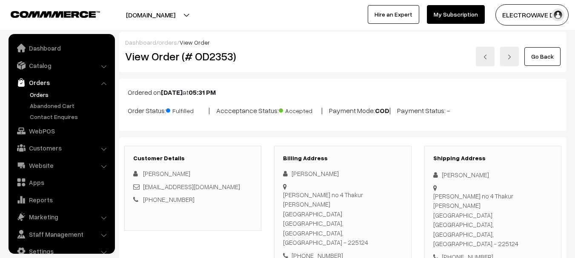
click at [220, 63] on h2 "View Order (# OD2353)" at bounding box center [193, 56] width 137 height 13
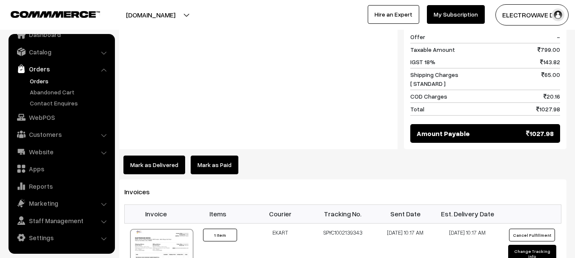
scroll to position [510, 0]
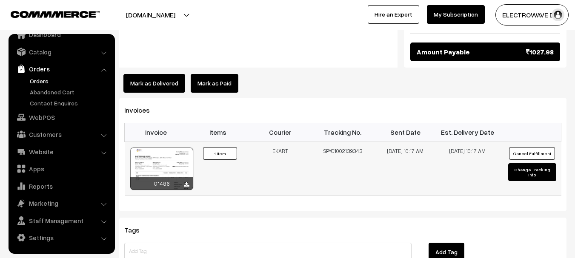
click at [344, 142] on td "SPYC1002139343" at bounding box center [342, 169] width 63 height 54
copy tr "SPYC1002139343"
click at [160, 74] on button "Mark as Delivered" at bounding box center [154, 83] width 62 height 19
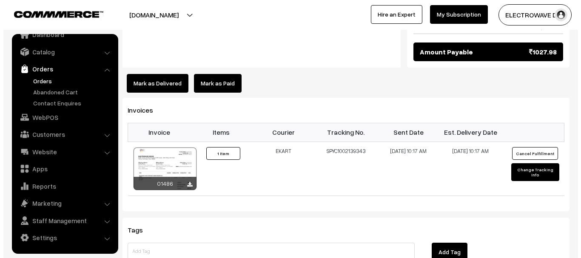
scroll to position [512, 0]
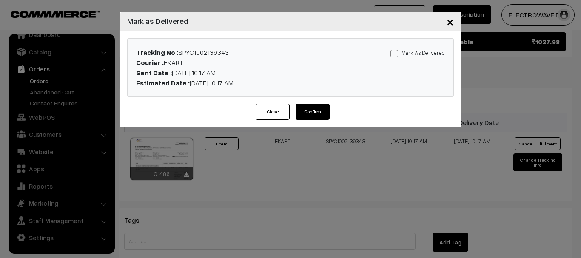
click at [396, 51] on span at bounding box center [394, 54] width 8 height 8
click at [396, 51] on input "Mark As Delivered" at bounding box center [393, 52] width 6 height 6
checkbox input "true"
drag, startPoint x: 317, startPoint y: 109, endPoint x: 310, endPoint y: 167, distance: 57.8
click at [316, 111] on button "Confirm" at bounding box center [313, 112] width 34 height 16
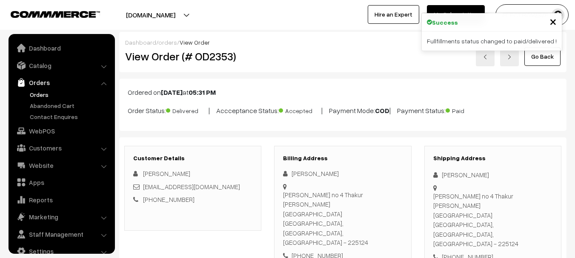
scroll to position [14, 0]
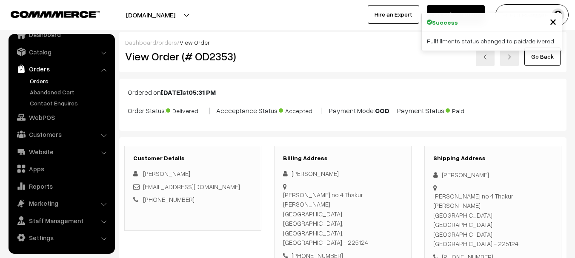
click at [486, 63] on link at bounding box center [485, 57] width 19 height 20
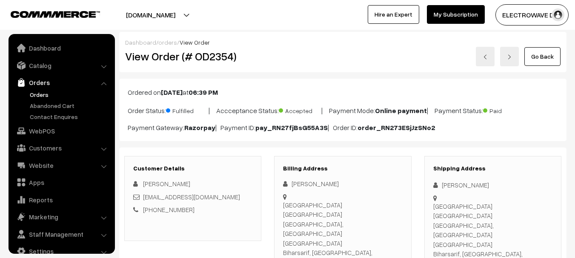
scroll to position [14, 0]
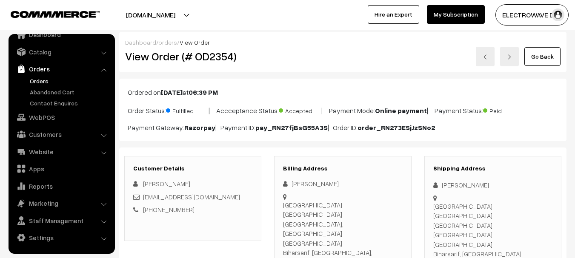
click at [224, 60] on h2 "View Order (# OD2354)" at bounding box center [193, 56] width 137 height 13
copy h2 "OD2354"
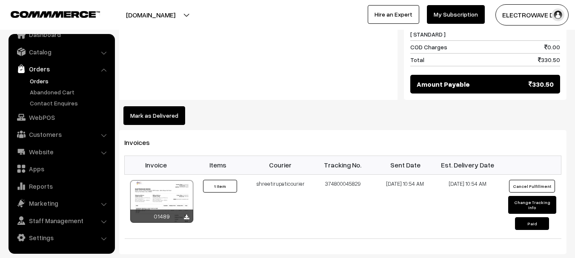
scroll to position [510, 0]
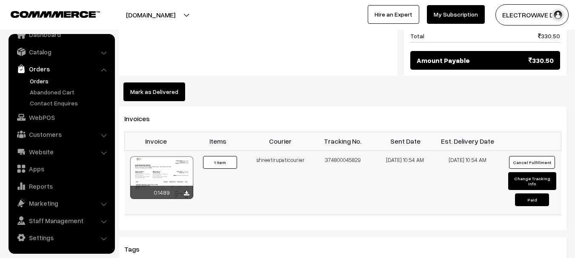
click at [342, 151] on td "374800045829" at bounding box center [342, 183] width 63 height 64
copy td "374800045829"
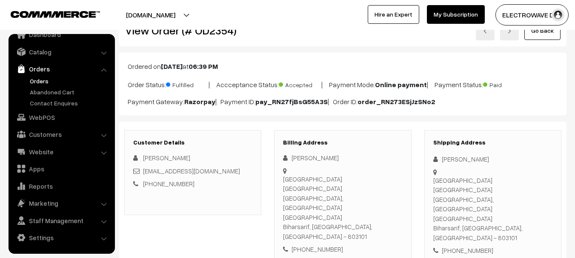
scroll to position [0, 0]
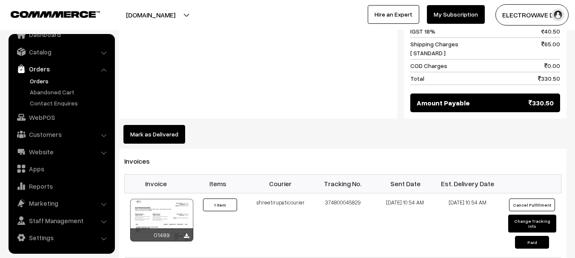
click at [164, 125] on button "Mark as Delivered" at bounding box center [154, 134] width 62 height 19
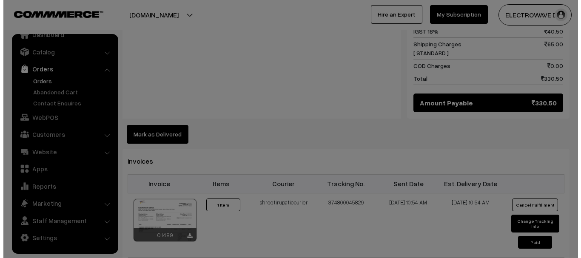
scroll to position [468, 0]
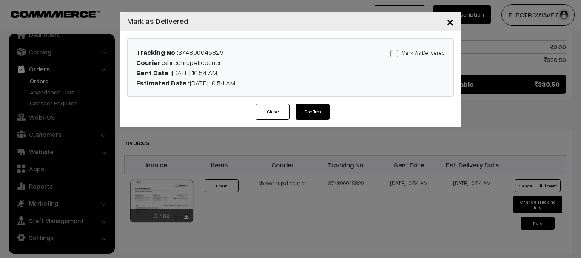
click at [398, 54] on span at bounding box center [394, 54] width 8 height 8
click at [396, 54] on input "Mark As Delivered" at bounding box center [393, 52] width 6 height 6
checkbox input "true"
click at [313, 105] on button "Confirm" at bounding box center [313, 112] width 34 height 16
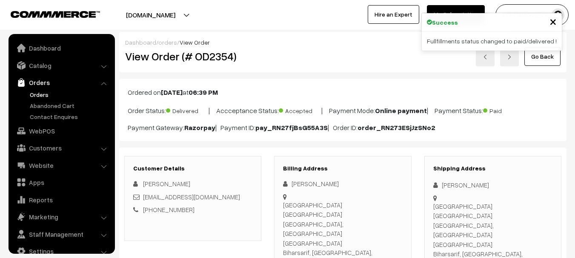
scroll to position [14, 0]
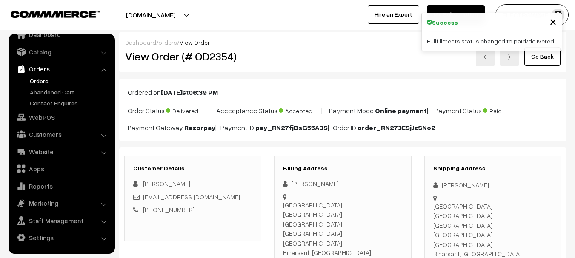
click at [488, 57] on link at bounding box center [485, 57] width 19 height 20
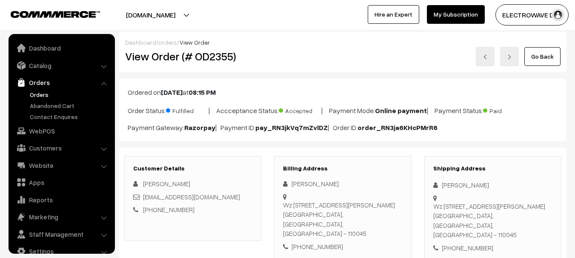
click at [226, 57] on h2 "View Order (# OD2355)" at bounding box center [193, 56] width 137 height 13
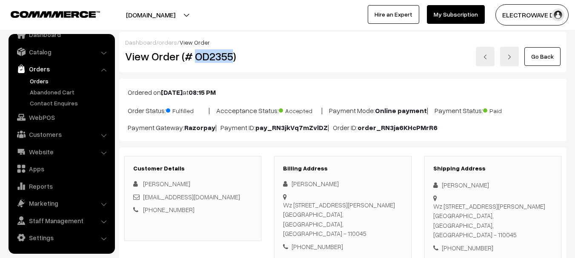
click at [226, 57] on h2 "View Order (# OD2355)" at bounding box center [193, 56] width 137 height 13
copy h2 "OD2355"
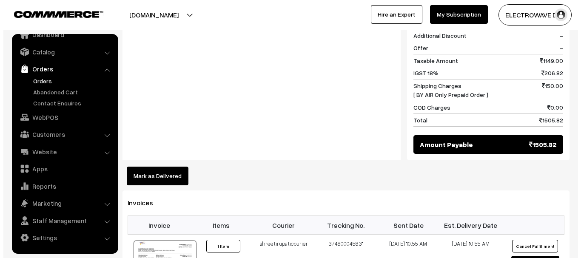
scroll to position [510, 0]
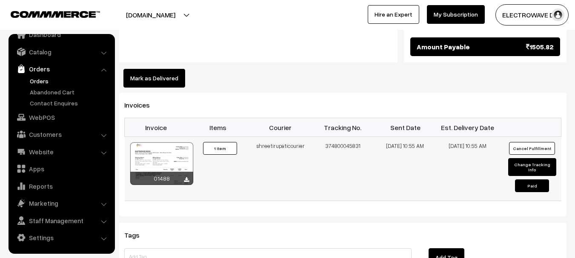
click at [348, 137] on td "374800045831" at bounding box center [342, 169] width 63 height 64
copy td "374800045831"
click at [164, 69] on button "Mark as Delivered" at bounding box center [154, 78] width 62 height 19
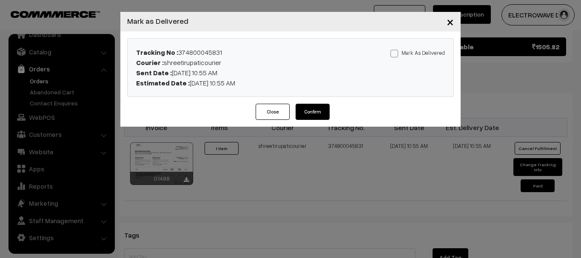
click at [394, 54] on span at bounding box center [394, 54] width 8 height 8
click at [394, 54] on input "Mark As Delivered" at bounding box center [393, 52] width 6 height 6
checkbox input "true"
click at [296, 116] on button "Confirm" at bounding box center [313, 112] width 34 height 16
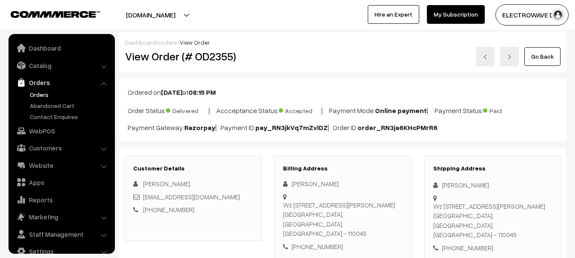
scroll to position [14, 0]
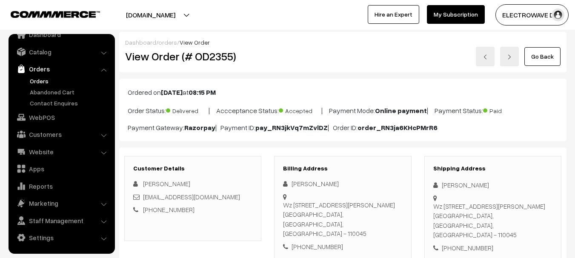
click at [487, 60] on link at bounding box center [485, 57] width 19 height 20
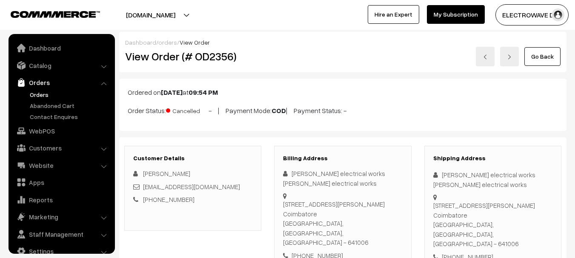
scroll to position [14, 0]
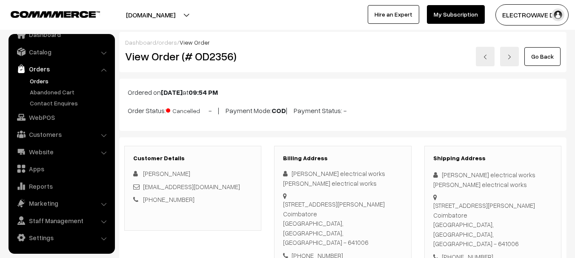
click at [487, 52] on link at bounding box center [485, 57] width 19 height 20
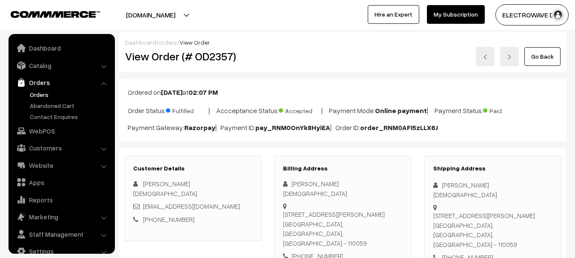
scroll to position [14, 0]
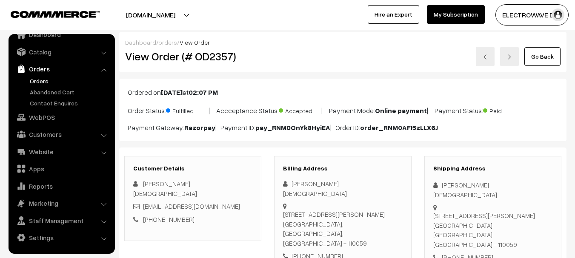
click at [215, 57] on h2 "View Order (# OD2357)" at bounding box center [193, 56] width 137 height 13
copy h2 "OD2357"
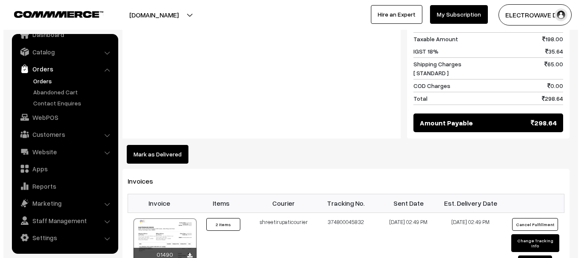
scroll to position [425, 0]
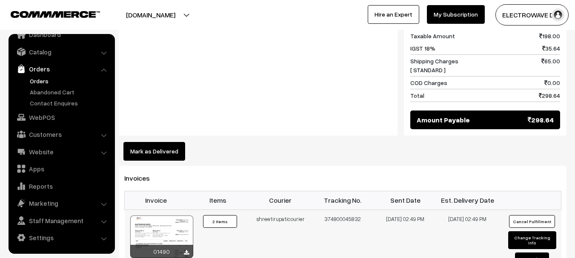
click at [343, 210] on td "374800045832" at bounding box center [342, 242] width 63 height 64
copy td "374800045832"
click at [152, 142] on button "Mark as Delivered" at bounding box center [154, 151] width 62 height 19
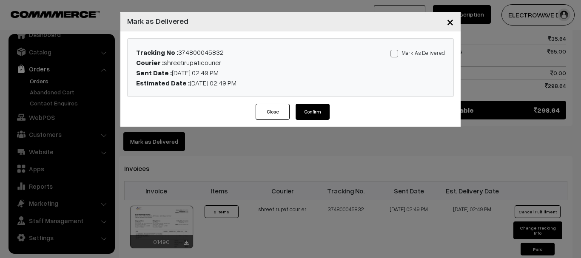
click at [395, 56] on span at bounding box center [394, 54] width 8 height 8
click at [395, 55] on input "Mark As Delivered" at bounding box center [393, 52] width 6 height 6
checkbox input "true"
drag, startPoint x: 308, startPoint y: 119, endPoint x: 307, endPoint y: 130, distance: 11.1
click at [307, 121] on div "Close Confirm" at bounding box center [290, 115] width 340 height 23
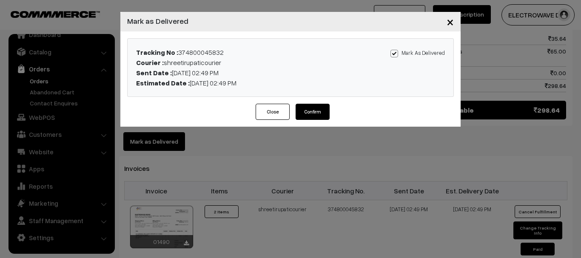
click at [319, 91] on div "Tracking No : 374800045832 Courier : shreetirupaticourier Sent Date : 29-09-202…" at bounding box center [291, 68] width 326 height 58
click at [312, 113] on button "Confirm" at bounding box center [313, 112] width 34 height 16
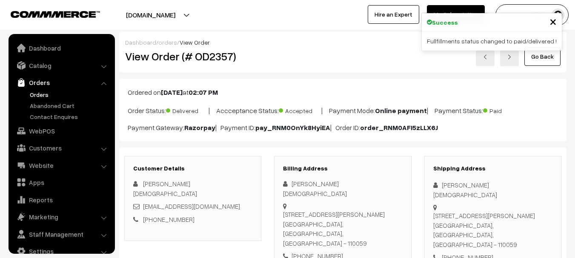
scroll to position [14, 0]
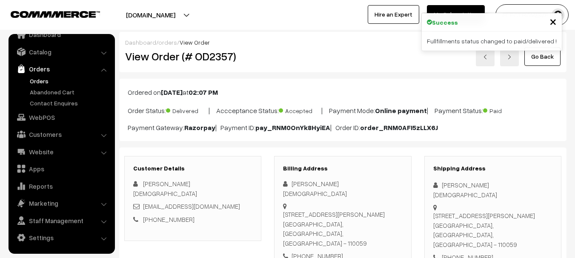
click at [481, 60] on link at bounding box center [485, 57] width 19 height 20
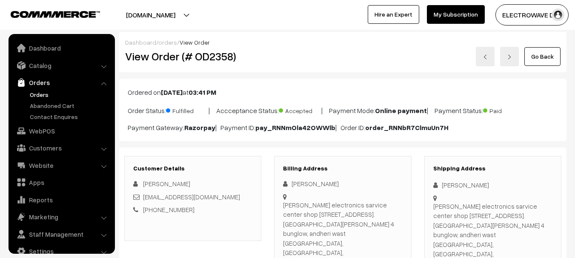
click at [216, 54] on h2 "View Order (# OD2358)" at bounding box center [193, 56] width 137 height 13
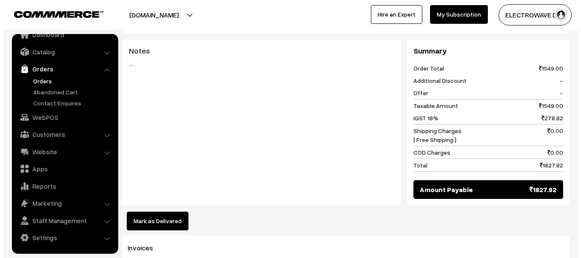
scroll to position [425, 0]
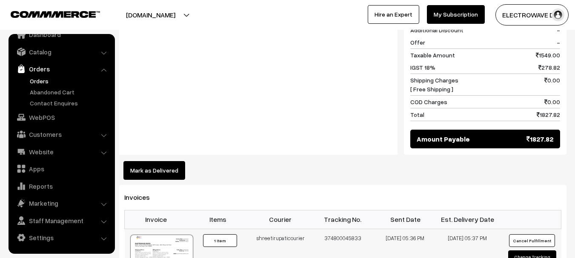
click at [344, 229] on td "374800045833" at bounding box center [342, 261] width 63 height 64
copy td "374800045833"
click at [161, 131] on div "Product Price Tax Rate Quantity Total ZOTEK ZT102A HIGH PRECISION 6000 COUNTS S…" at bounding box center [342, 30] width 447 height 300
click at [160, 161] on button "Mark as Delivered" at bounding box center [154, 170] width 62 height 19
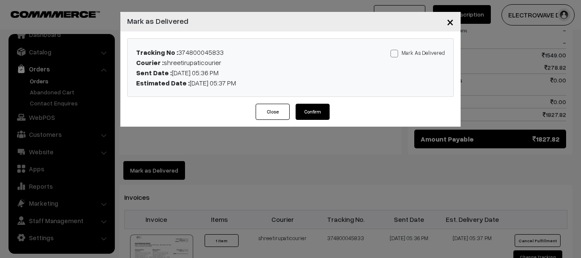
drag, startPoint x: 398, startPoint y: 52, endPoint x: 382, endPoint y: 69, distance: 23.2
click at [398, 53] on span at bounding box center [394, 54] width 8 height 8
click at [396, 53] on input "Mark As Delivered" at bounding box center [393, 52] width 6 height 6
checkbox input "true"
click at [313, 114] on button "Confirm" at bounding box center [313, 112] width 34 height 16
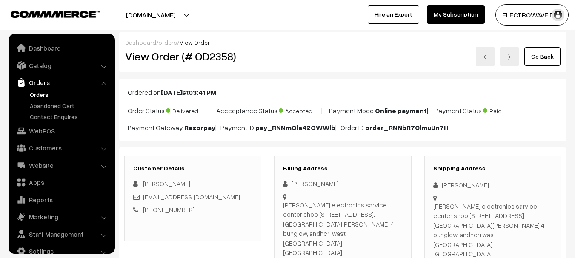
scroll to position [14, 0]
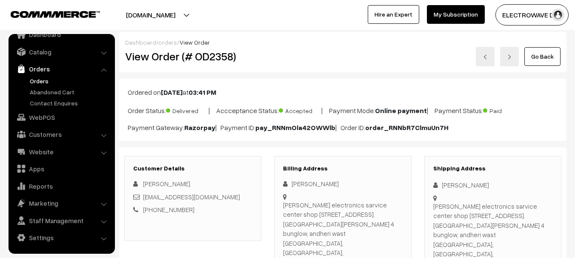
click at [486, 51] on link at bounding box center [485, 57] width 19 height 20
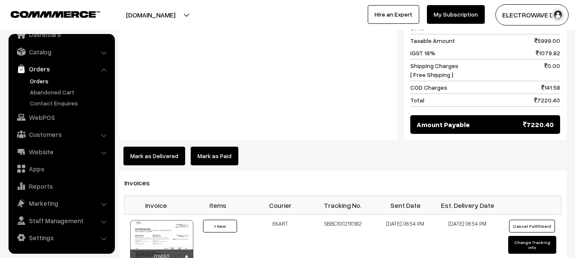
scroll to position [468, 0]
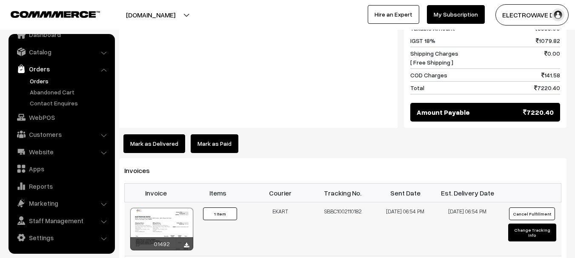
click at [344, 202] on td "SBBC1002110182" at bounding box center [342, 229] width 63 height 54
copy td "SBBC1002110182"
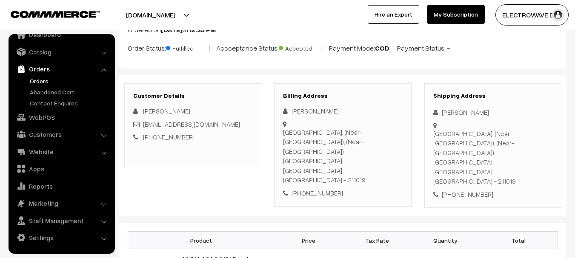
scroll to position [0, 0]
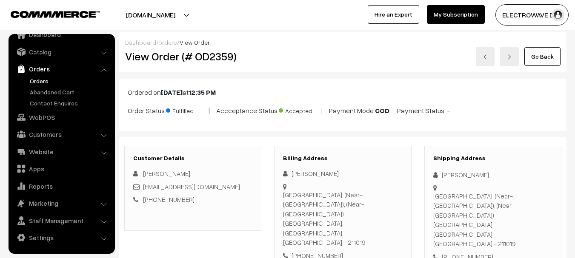
click at [222, 54] on h2 "View Order (# OD2359)" at bounding box center [193, 56] width 137 height 13
copy h2 "OD2359"
click at [222, 54] on h2 "View Order (# OD2359)" at bounding box center [193, 56] width 137 height 13
click at [33, 81] on link "Orders" at bounding box center [70, 81] width 84 height 9
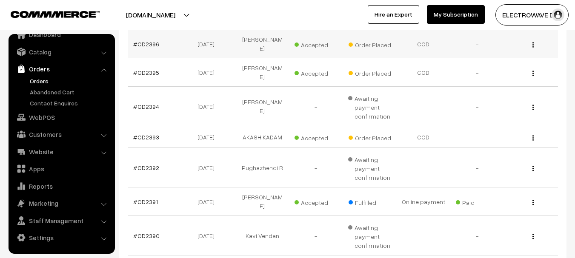
scroll to position [128, 0]
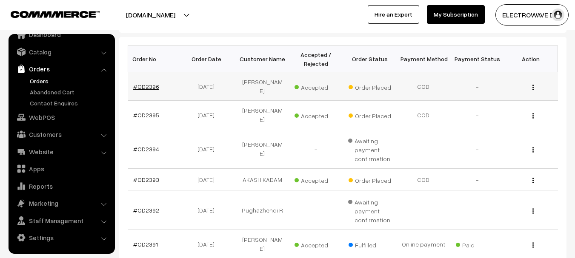
click at [152, 83] on link "#OD2396" at bounding box center [146, 86] width 26 height 7
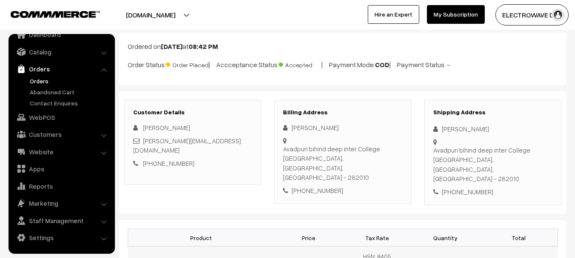
scroll to position [43, 0]
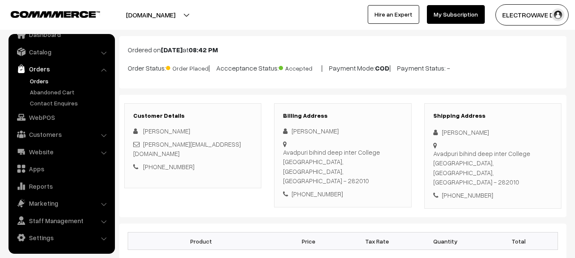
click at [46, 86] on ul "Orders" at bounding box center [62, 92] width 102 height 31
click at [45, 83] on link "Orders" at bounding box center [70, 81] width 84 height 9
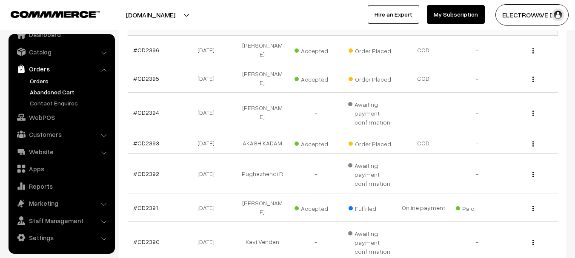
scroll to position [170, 0]
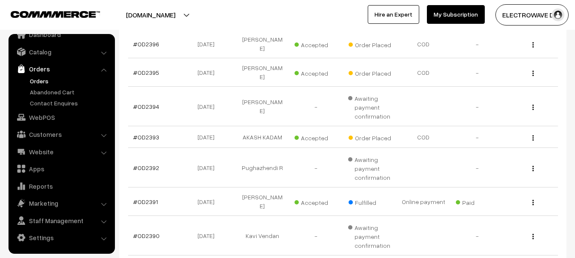
click at [28, 82] on link "Orders" at bounding box center [70, 81] width 84 height 9
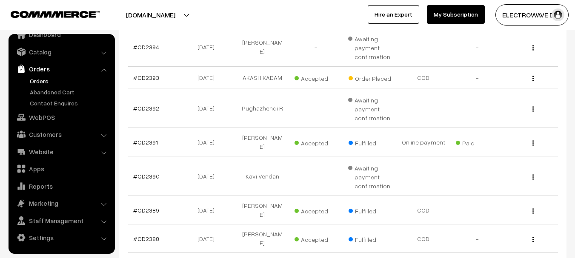
scroll to position [319, 0]
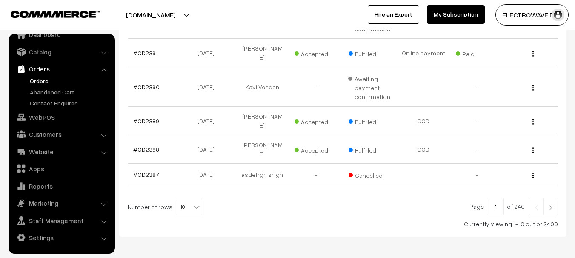
click at [37, 78] on link "Orders" at bounding box center [70, 81] width 84 height 9
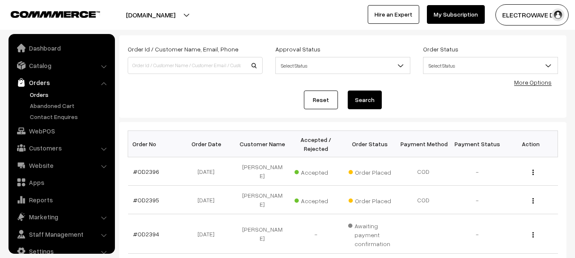
scroll to position [14, 0]
